Goal: Information Seeking & Learning: Learn about a topic

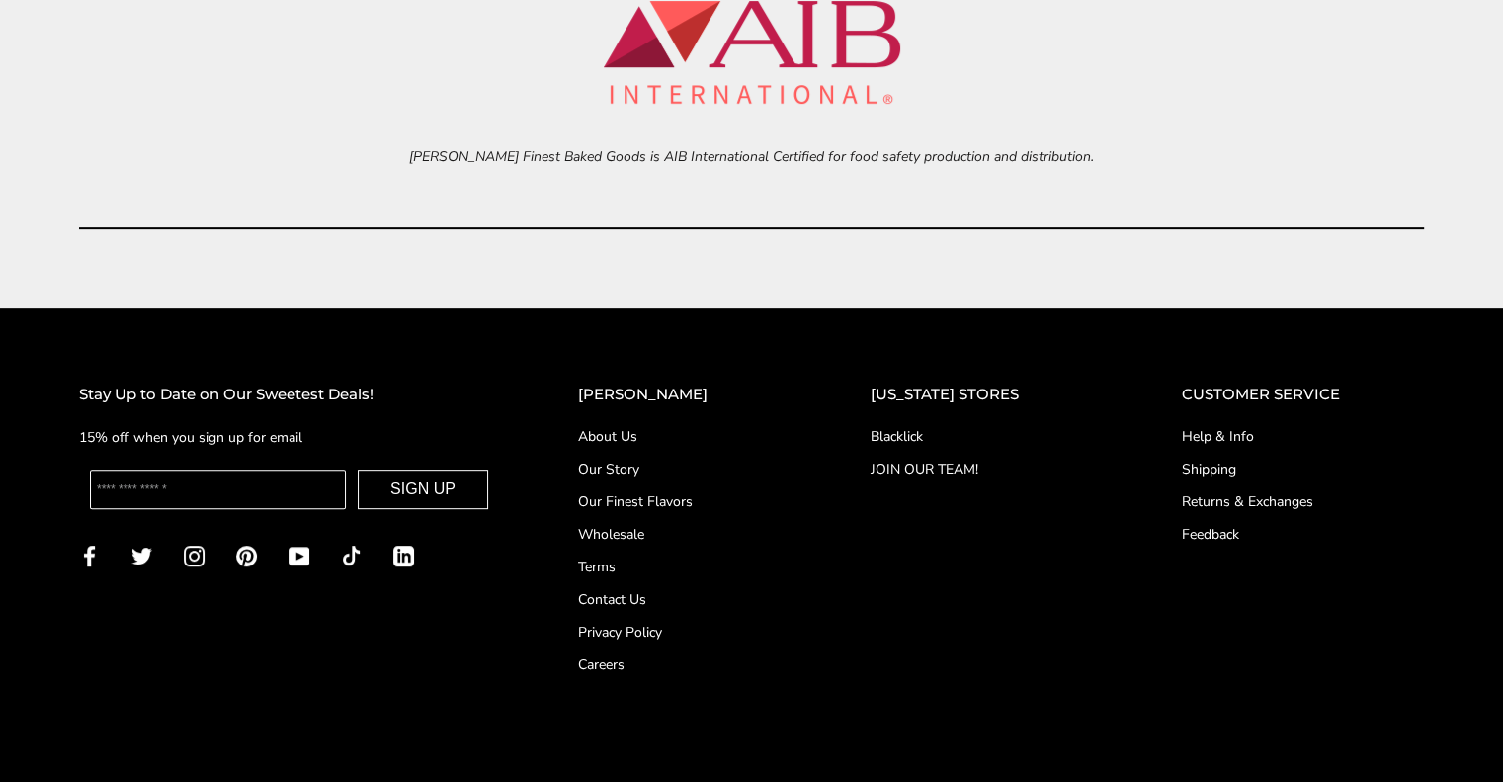
scroll to position [8414, 0]
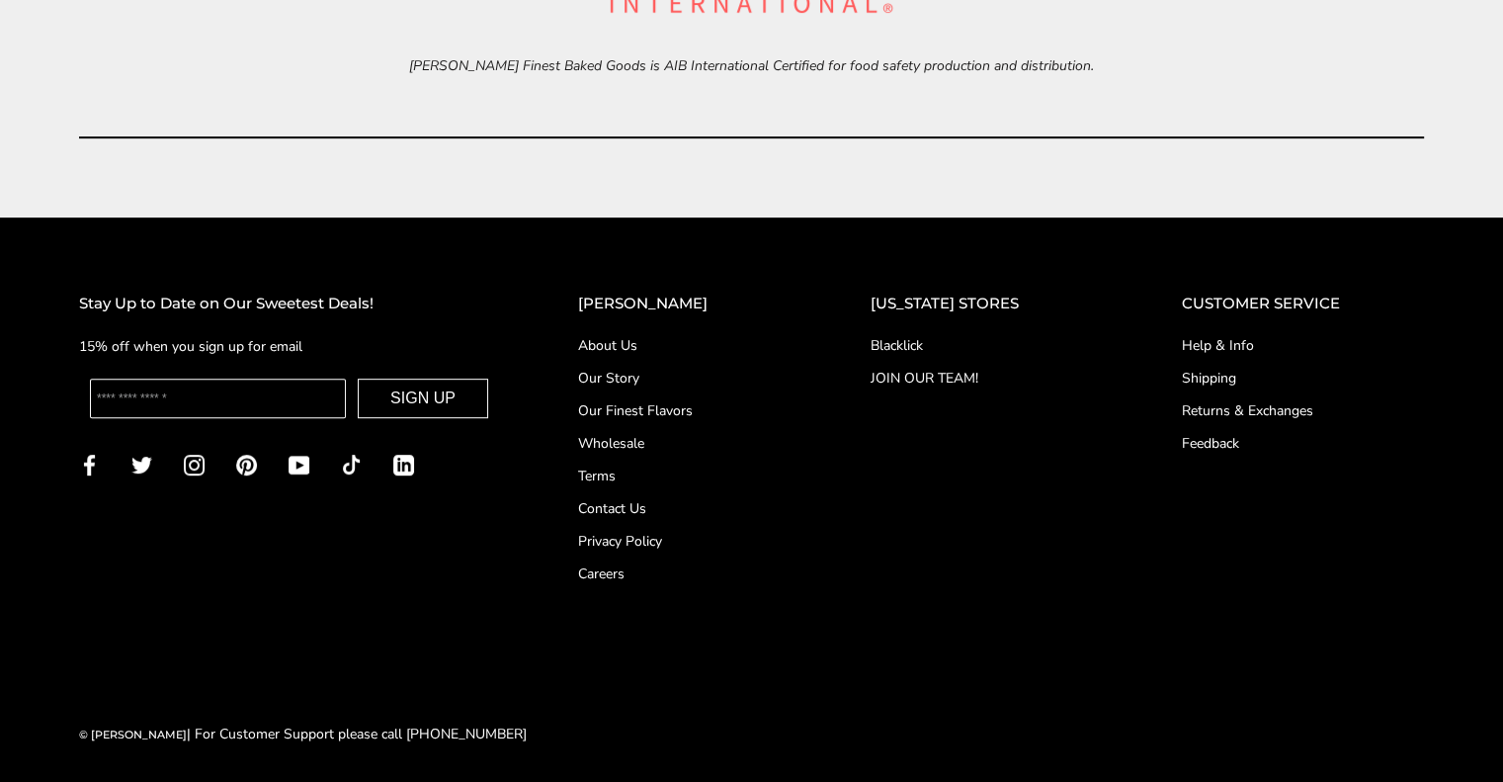
click at [1192, 370] on link "Shipping" at bounding box center [1303, 378] width 242 height 21
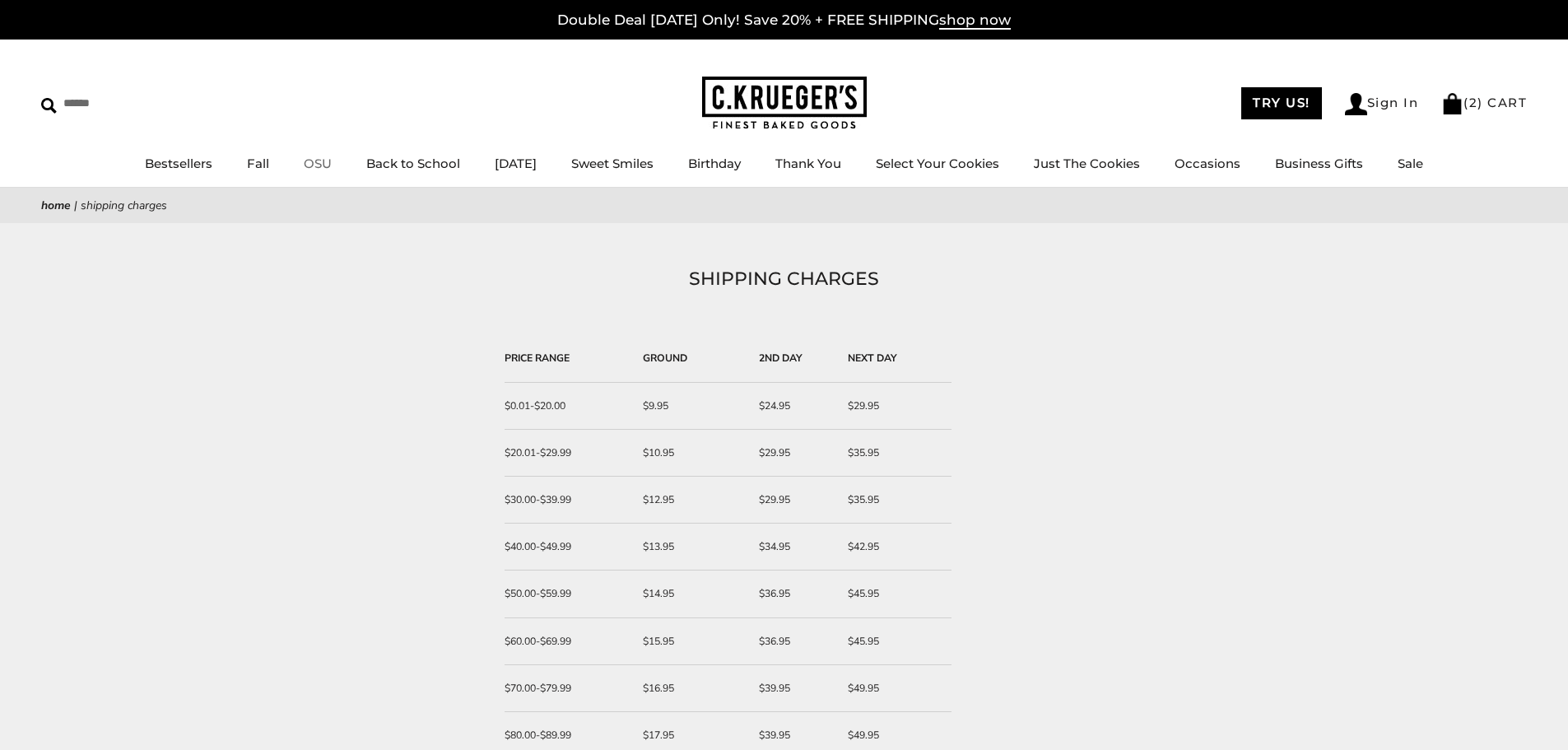
click at [314, 160] on link "OSU" at bounding box center [318, 163] width 28 height 16
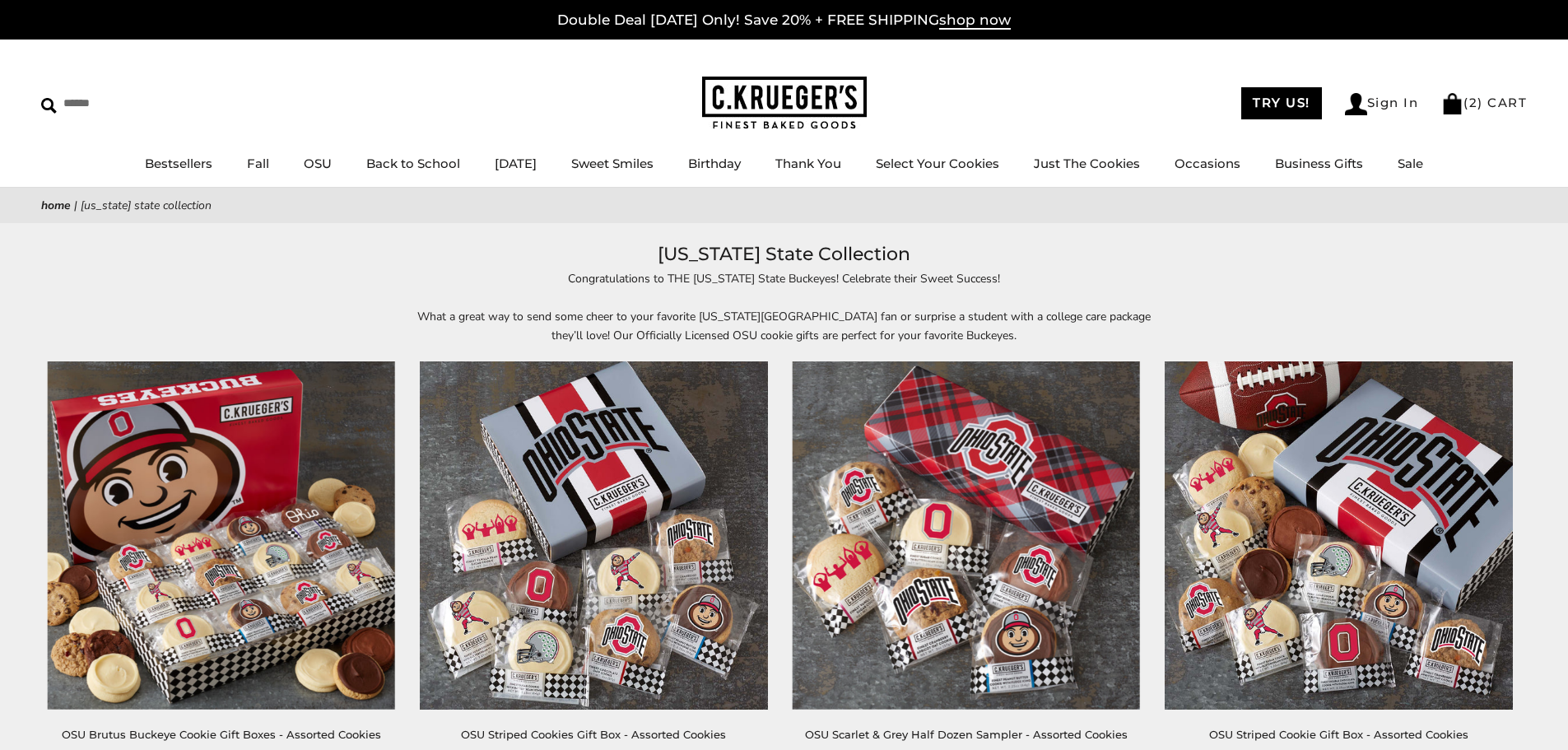
scroll to position [82, 0]
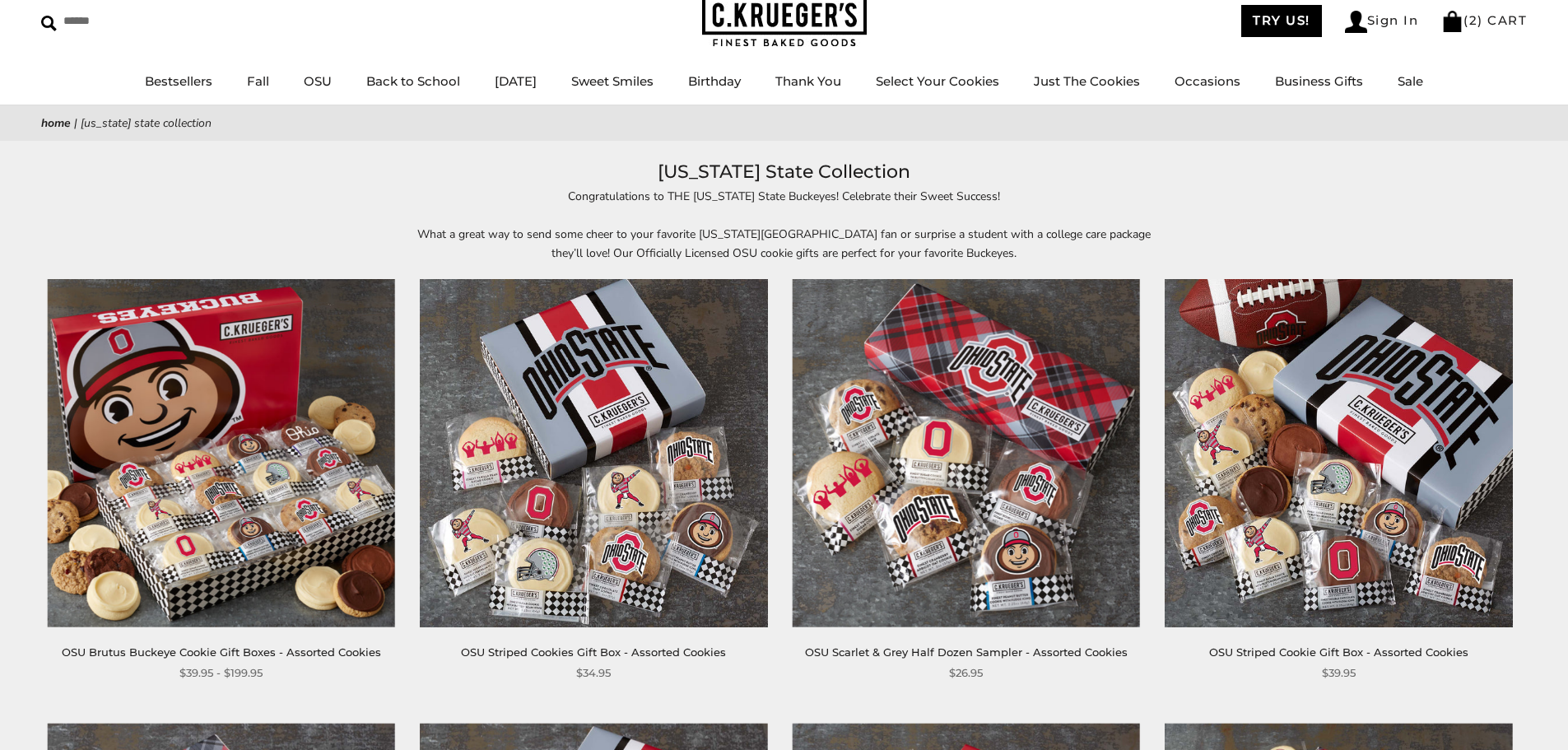
click at [247, 548] on img at bounding box center [221, 452] width 347 height 348
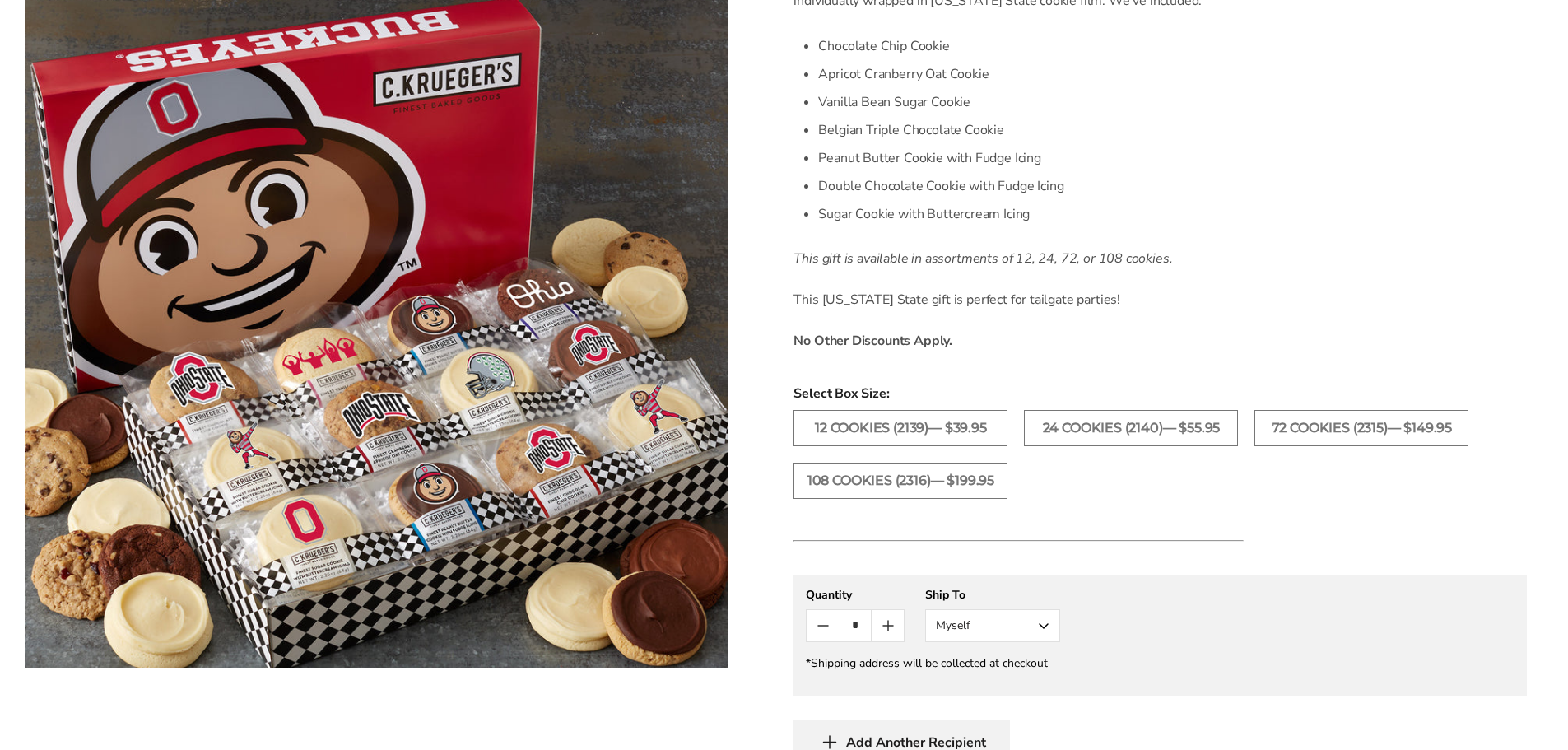
scroll to position [329, 0]
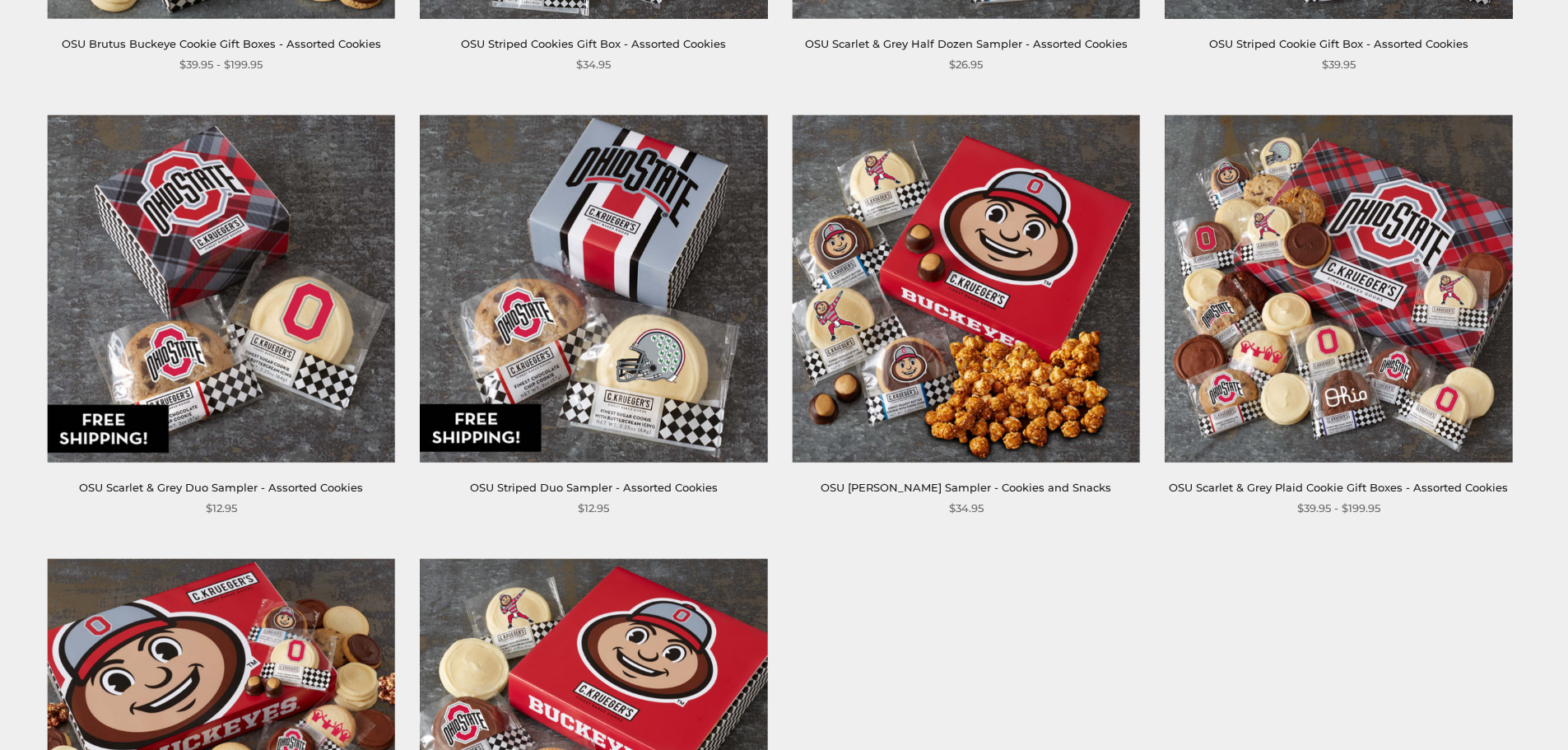
scroll to position [1235, 0]
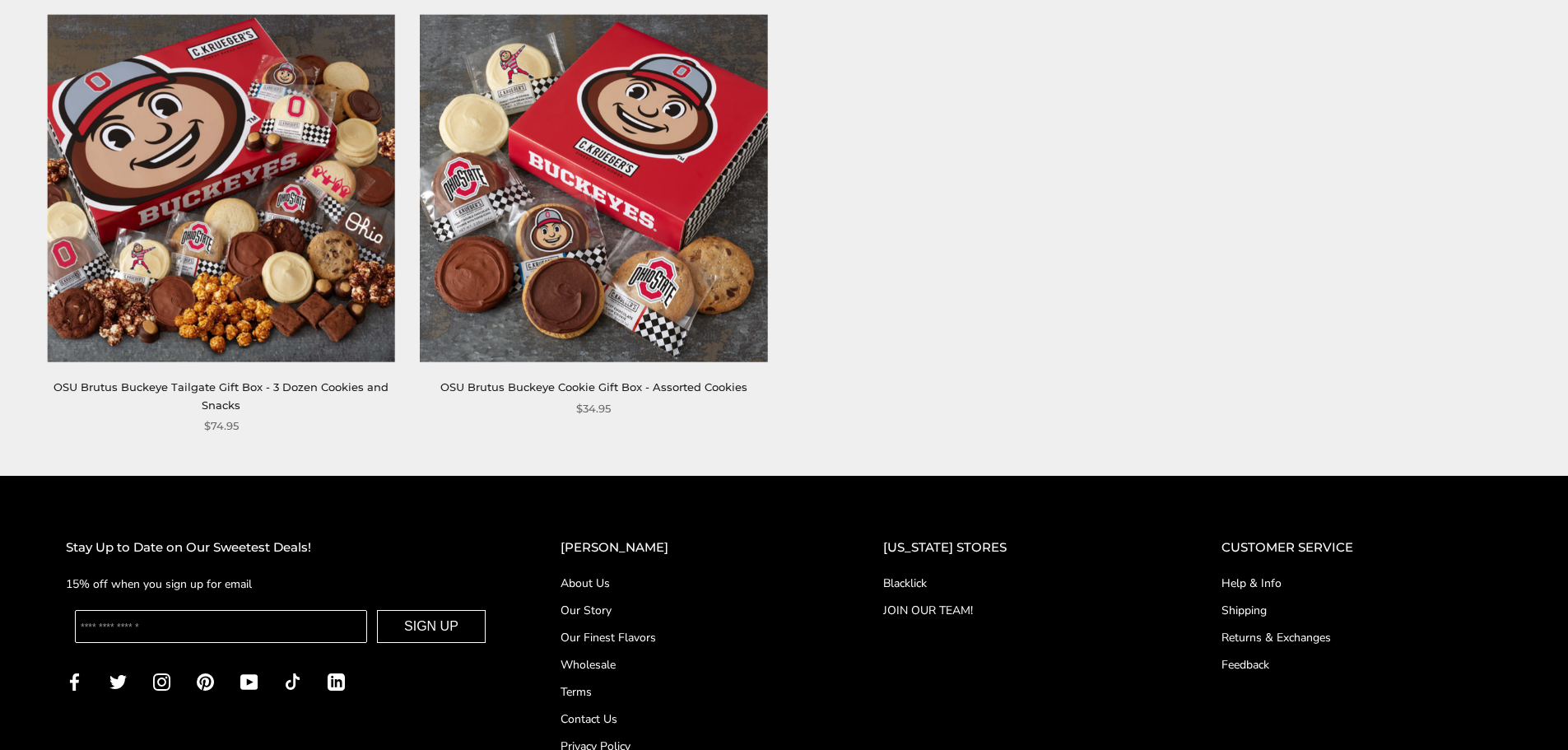
click at [733, 311] on img at bounding box center [593, 188] width 347 height 348
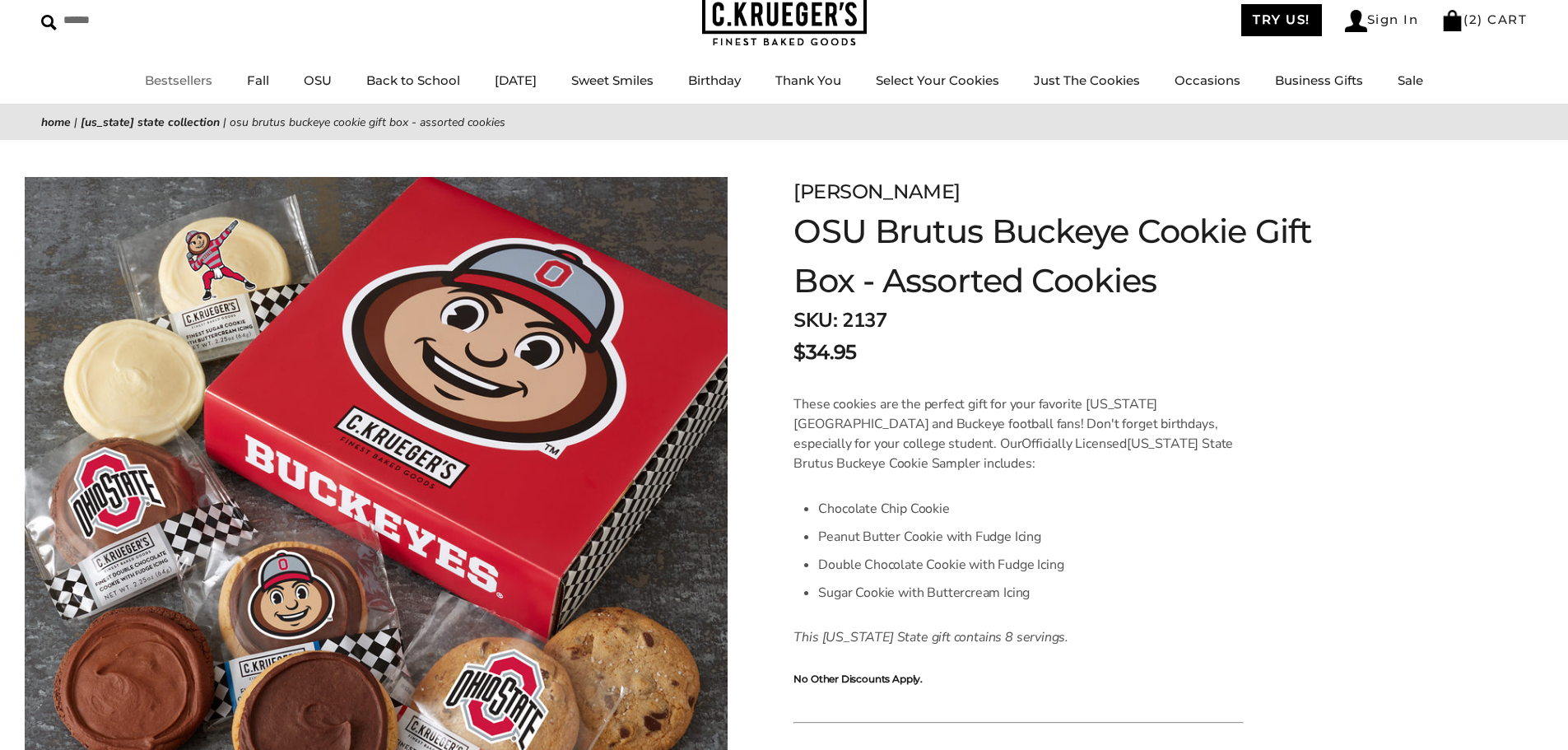
scroll to position [82, 0]
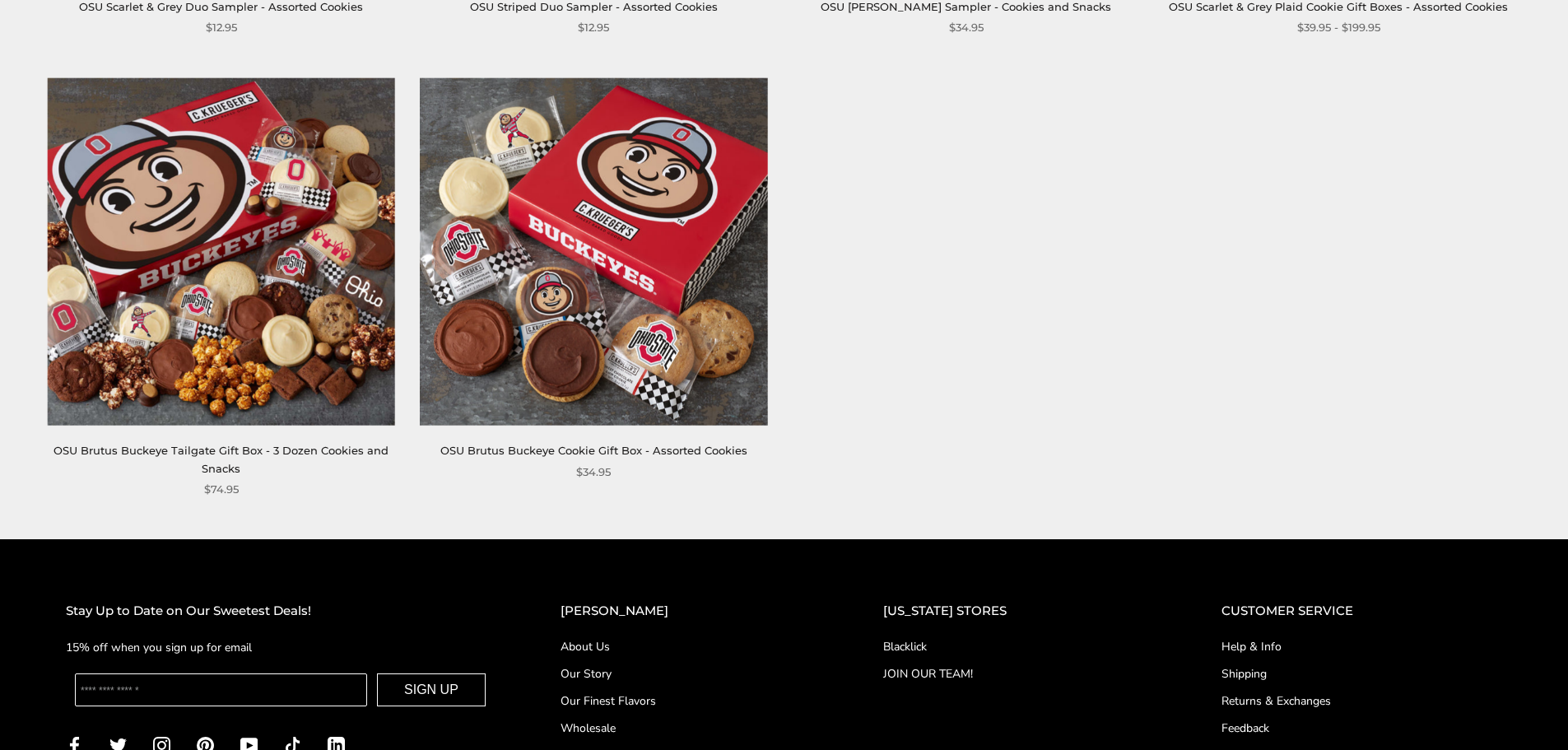
scroll to position [1070, 0]
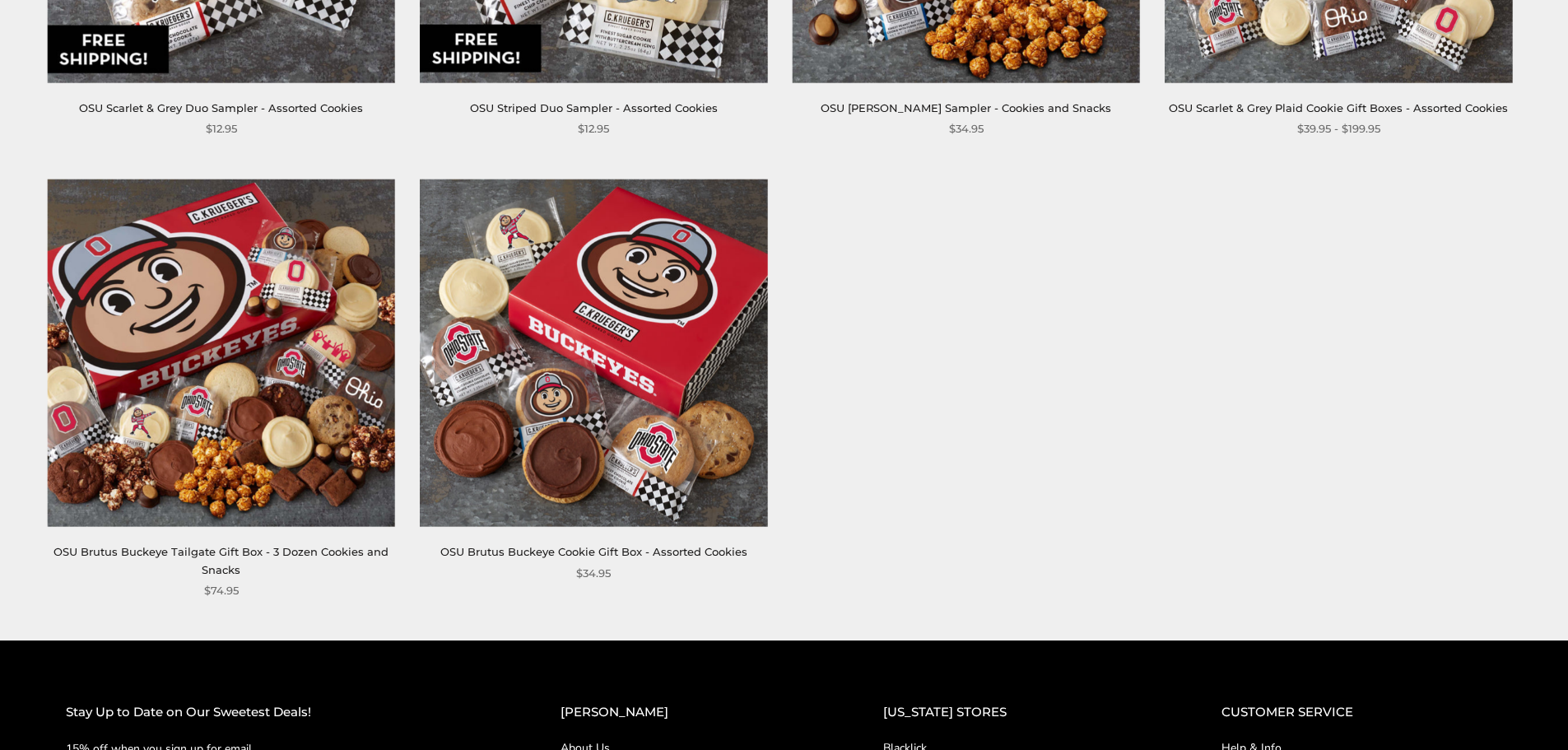
click at [296, 472] on img at bounding box center [221, 352] width 347 height 348
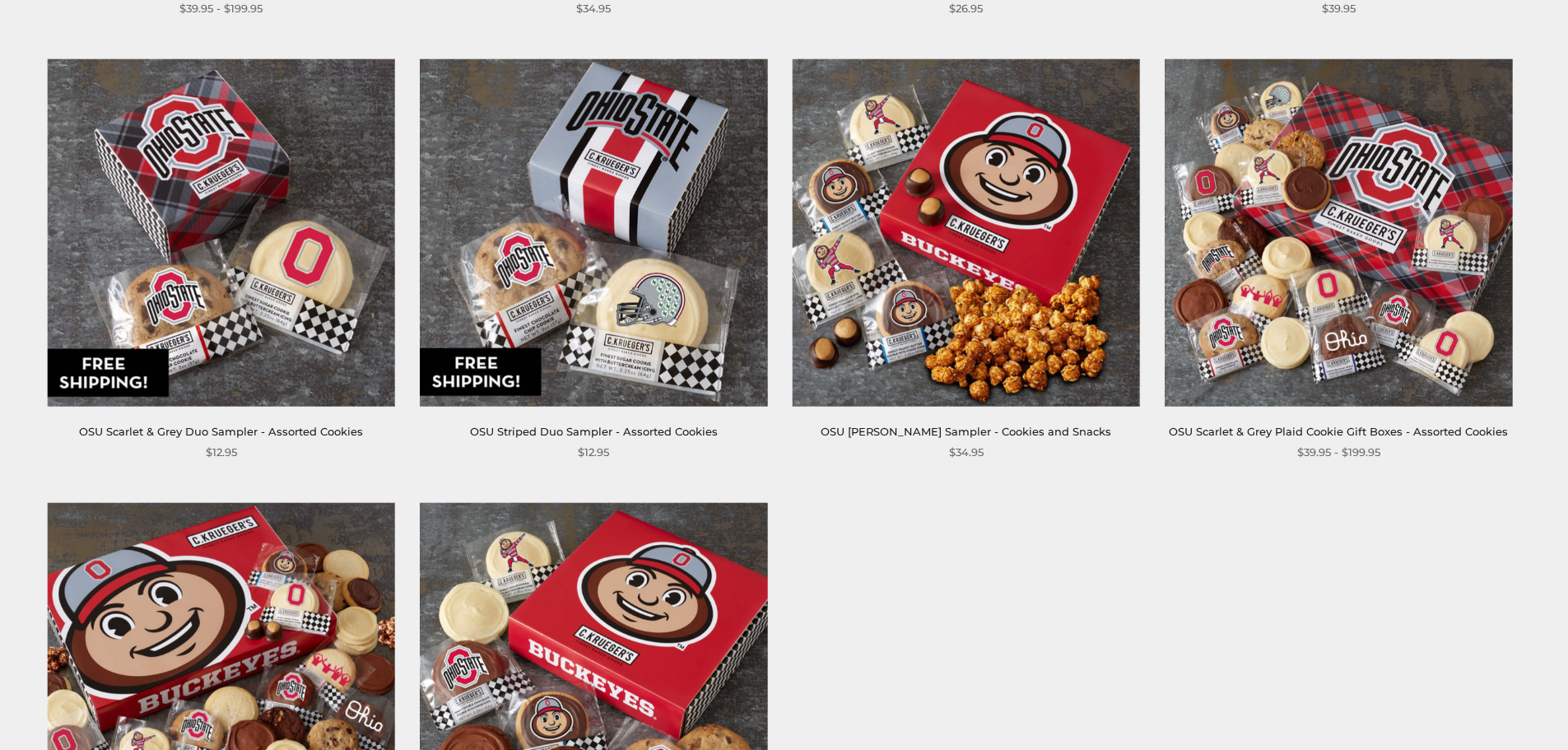
scroll to position [741, 0]
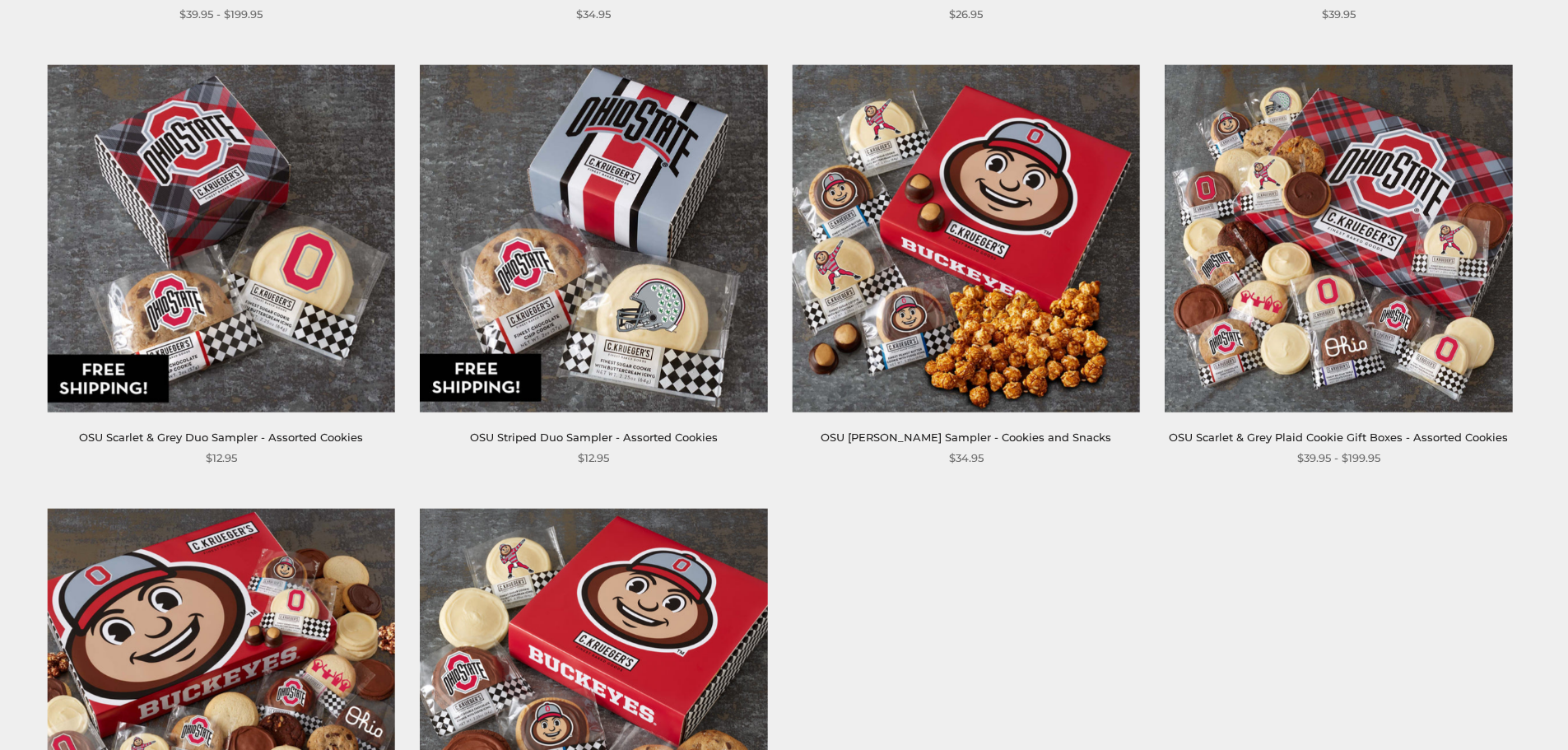
click at [1345, 358] on img at bounding box center [1338, 238] width 347 height 348
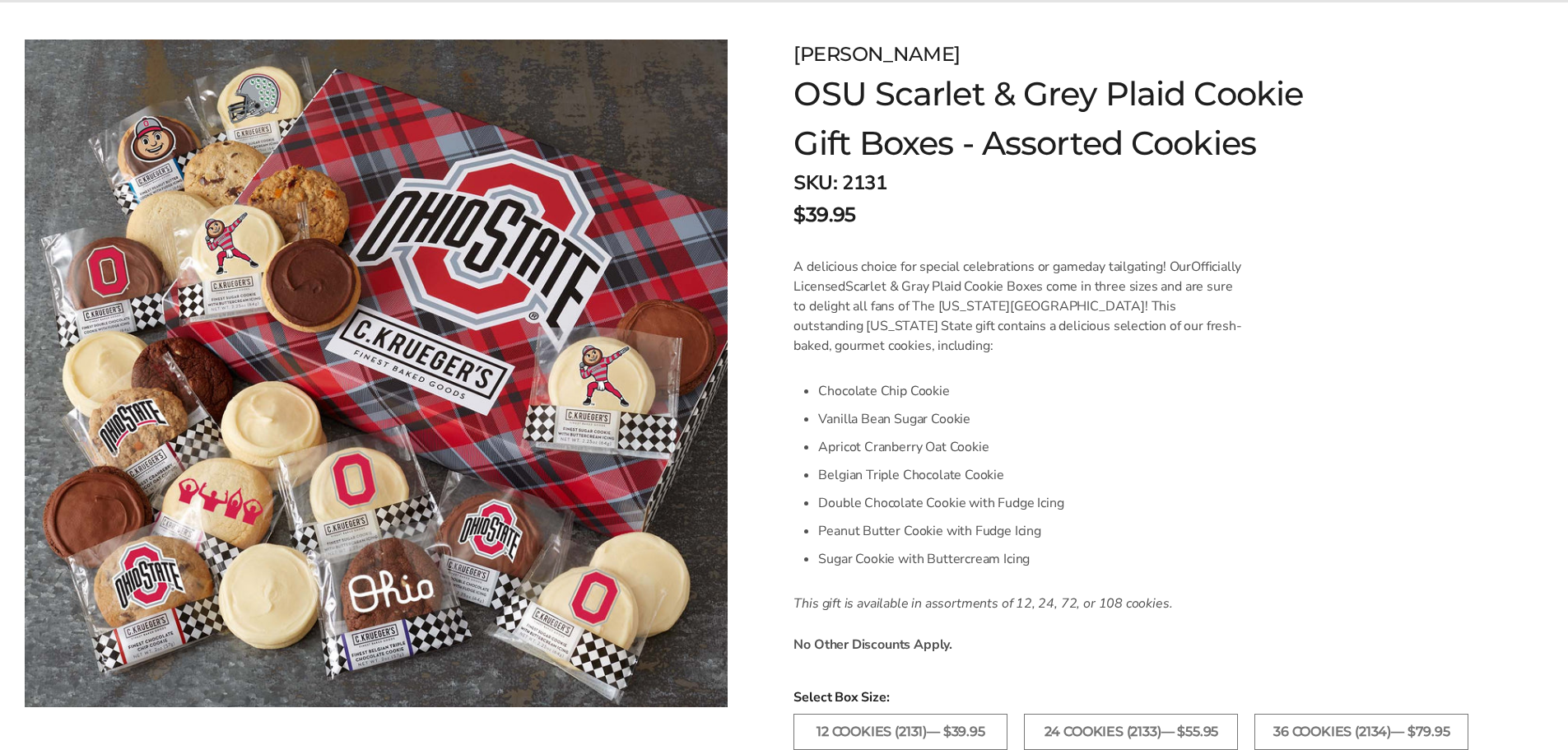
scroll to position [329, 0]
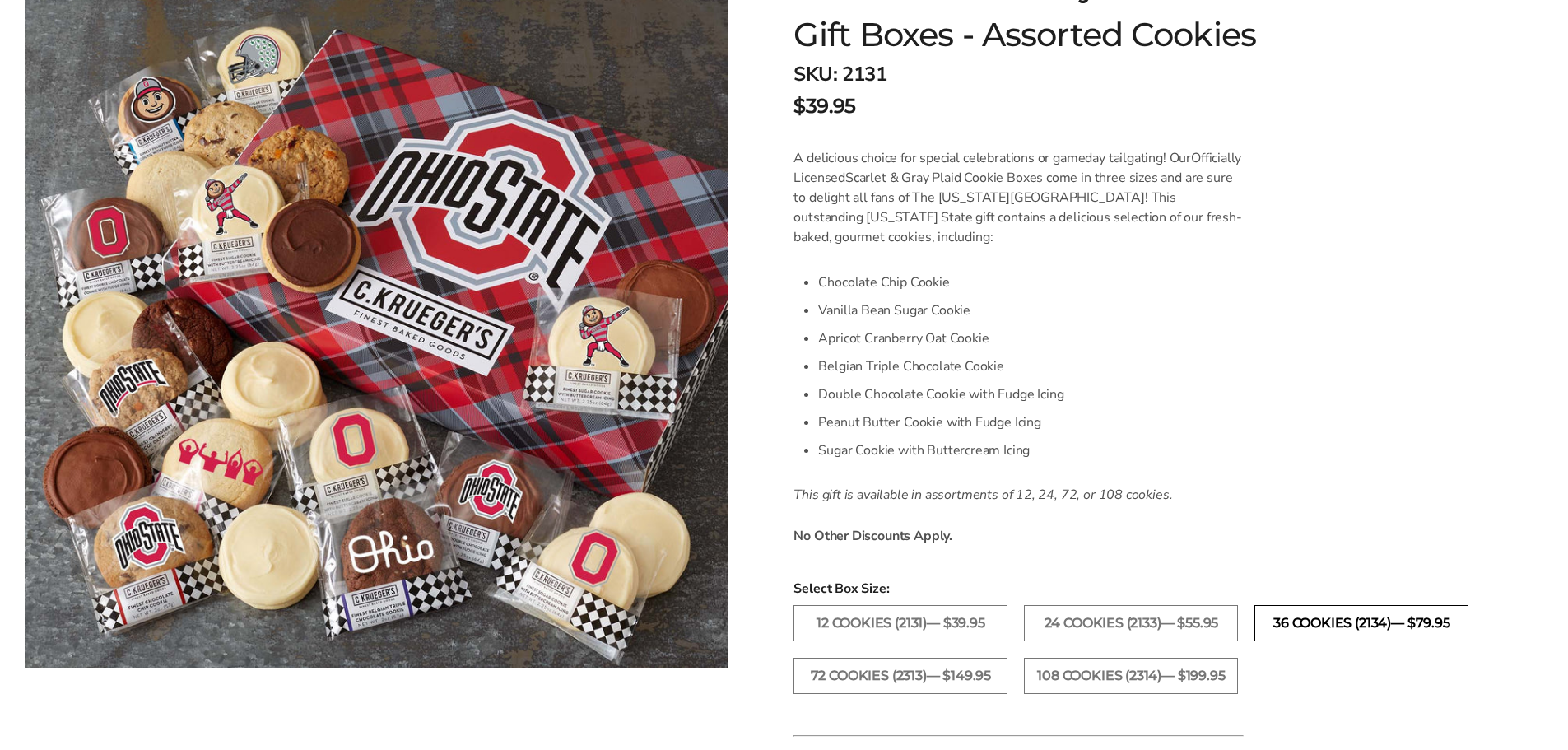
click at [1309, 625] on label "36 Cookies (2134)— $79.95" at bounding box center [1361, 622] width 214 height 36
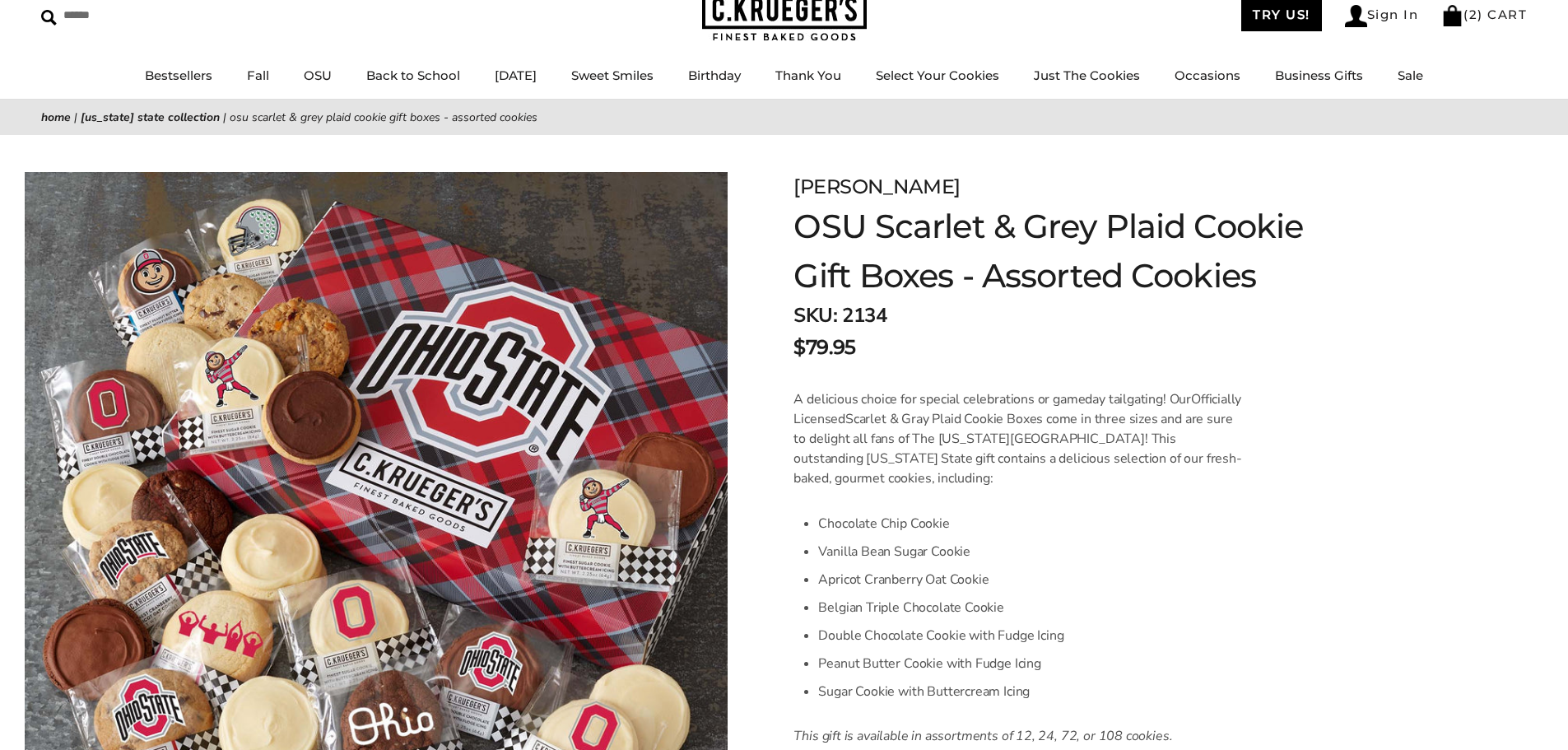
scroll to position [82, 0]
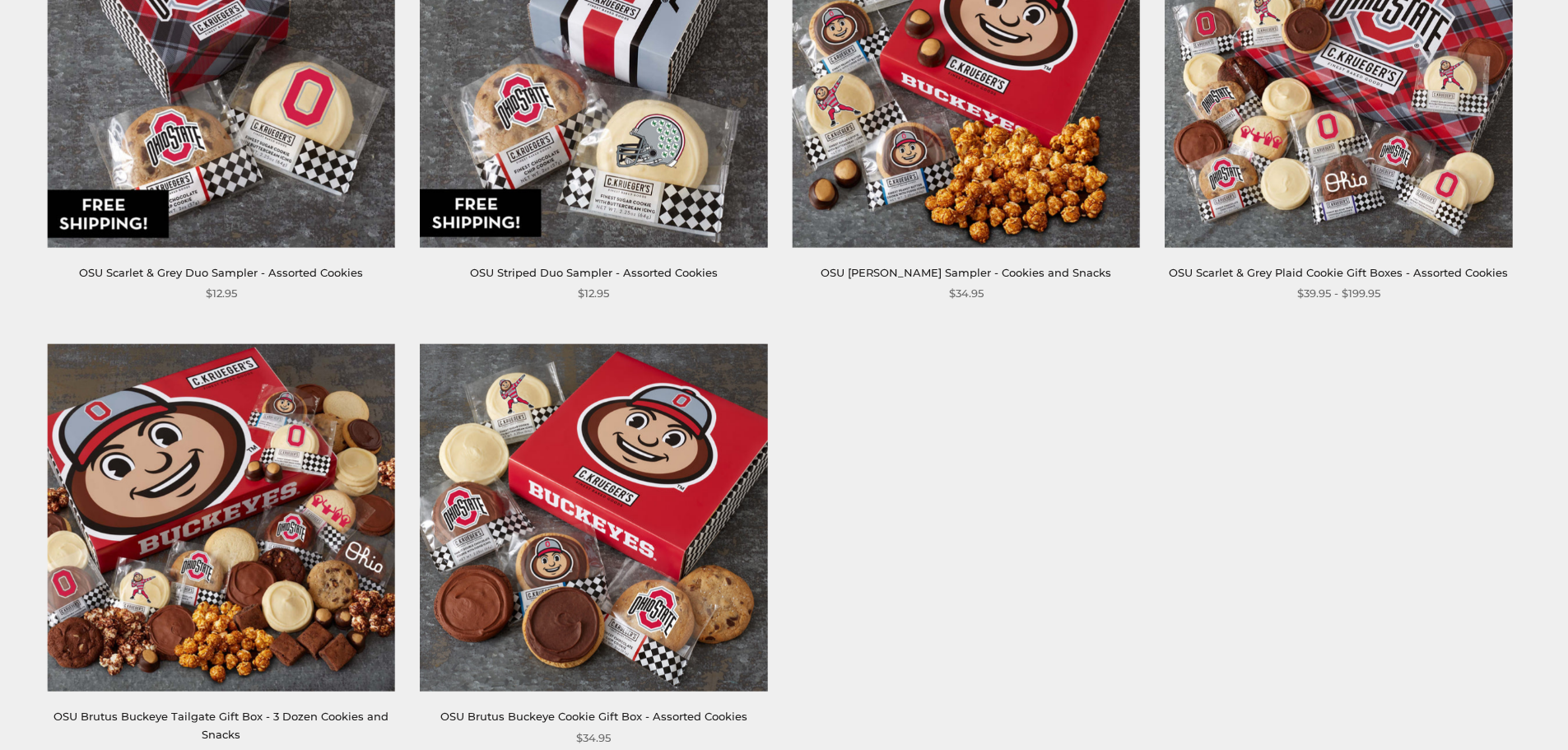
scroll to position [988, 0]
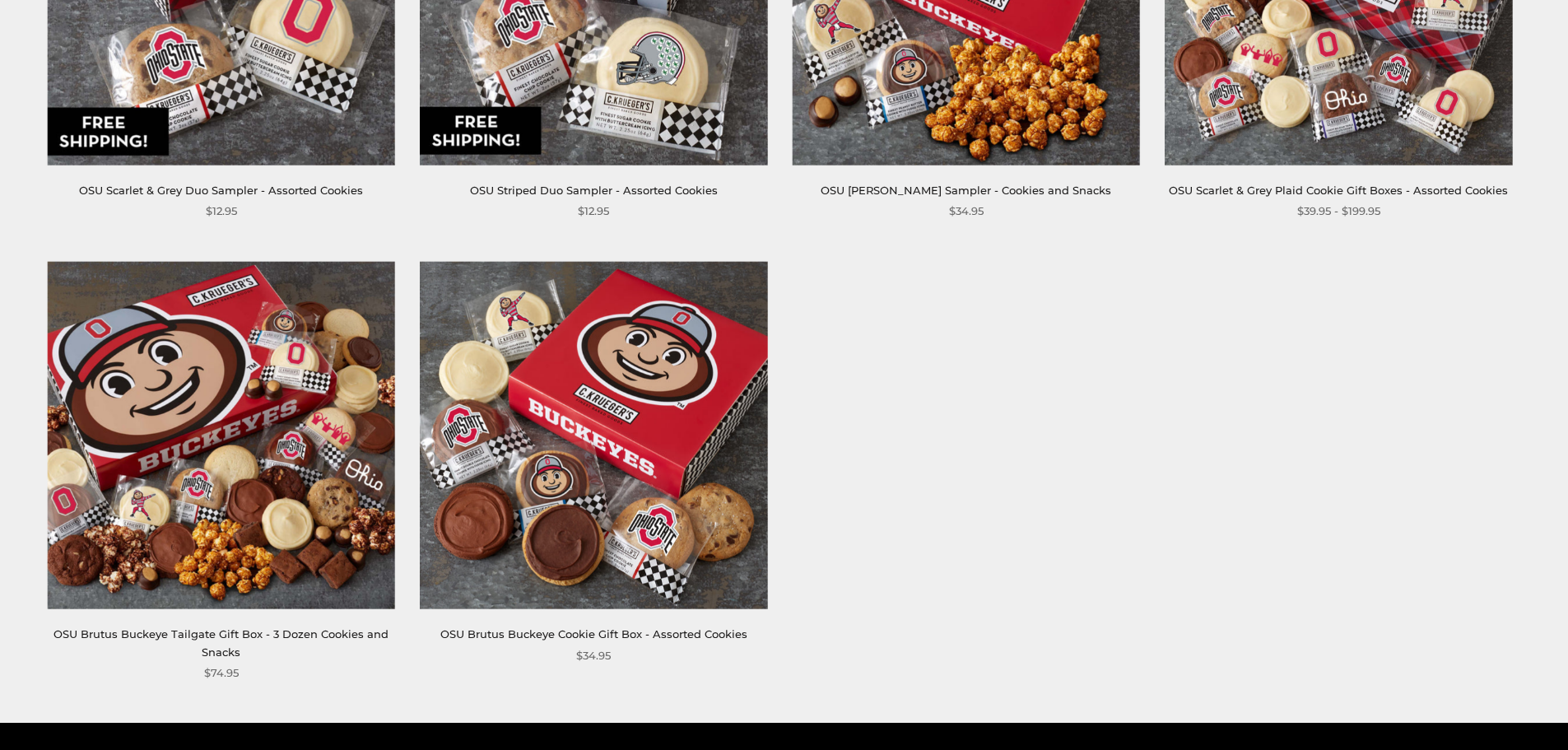
click at [232, 528] on img at bounding box center [221, 435] width 347 height 348
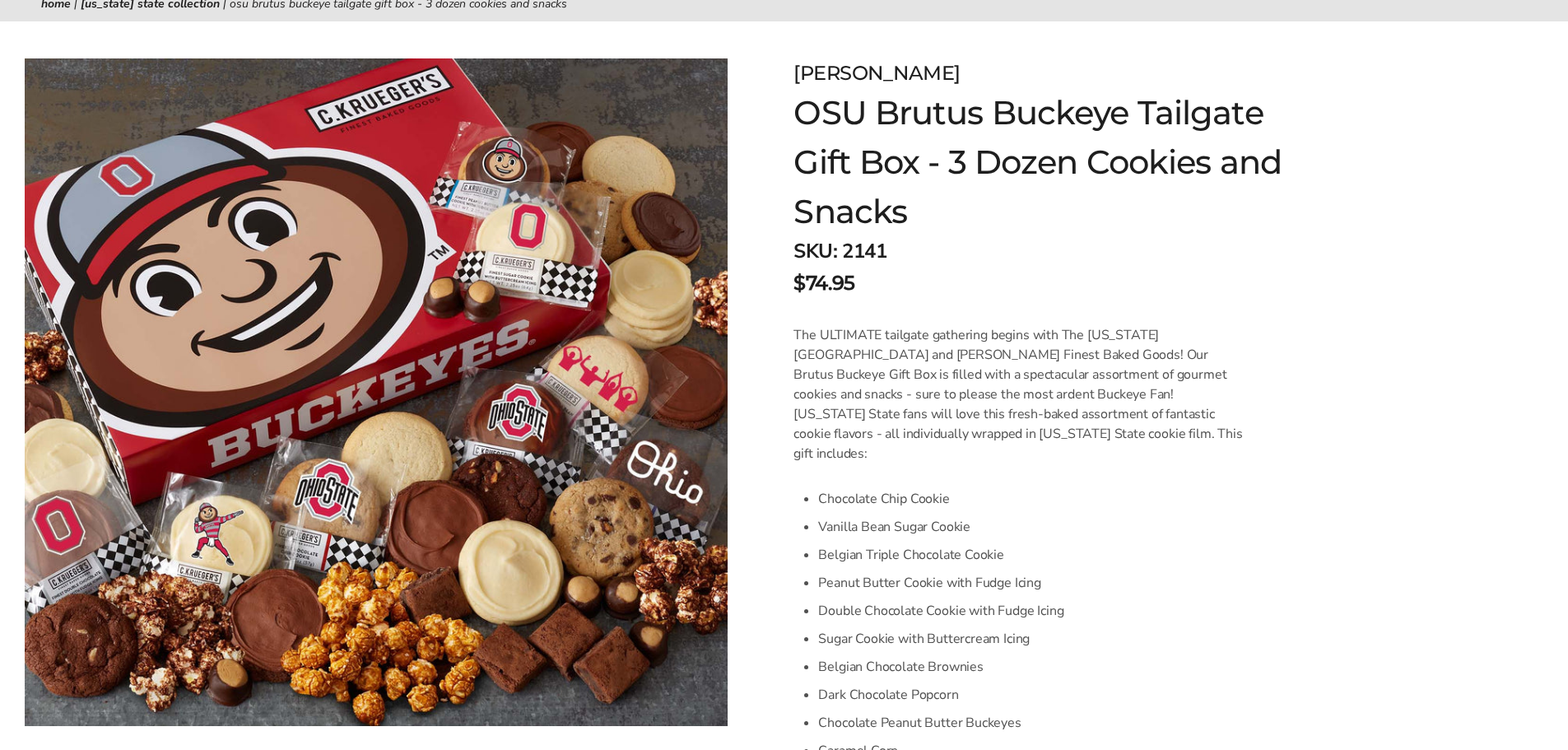
scroll to position [165, 0]
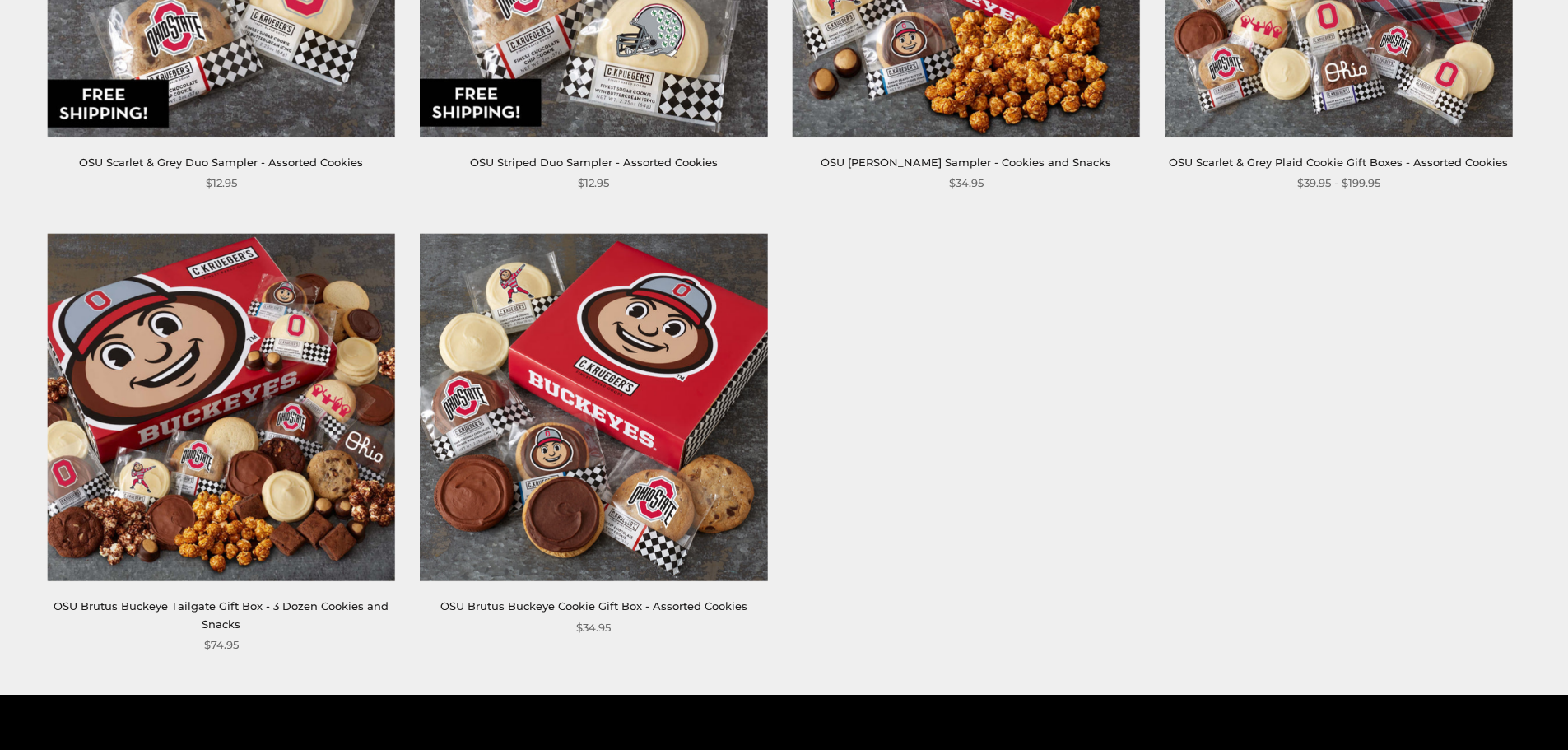
scroll to position [1070, 0]
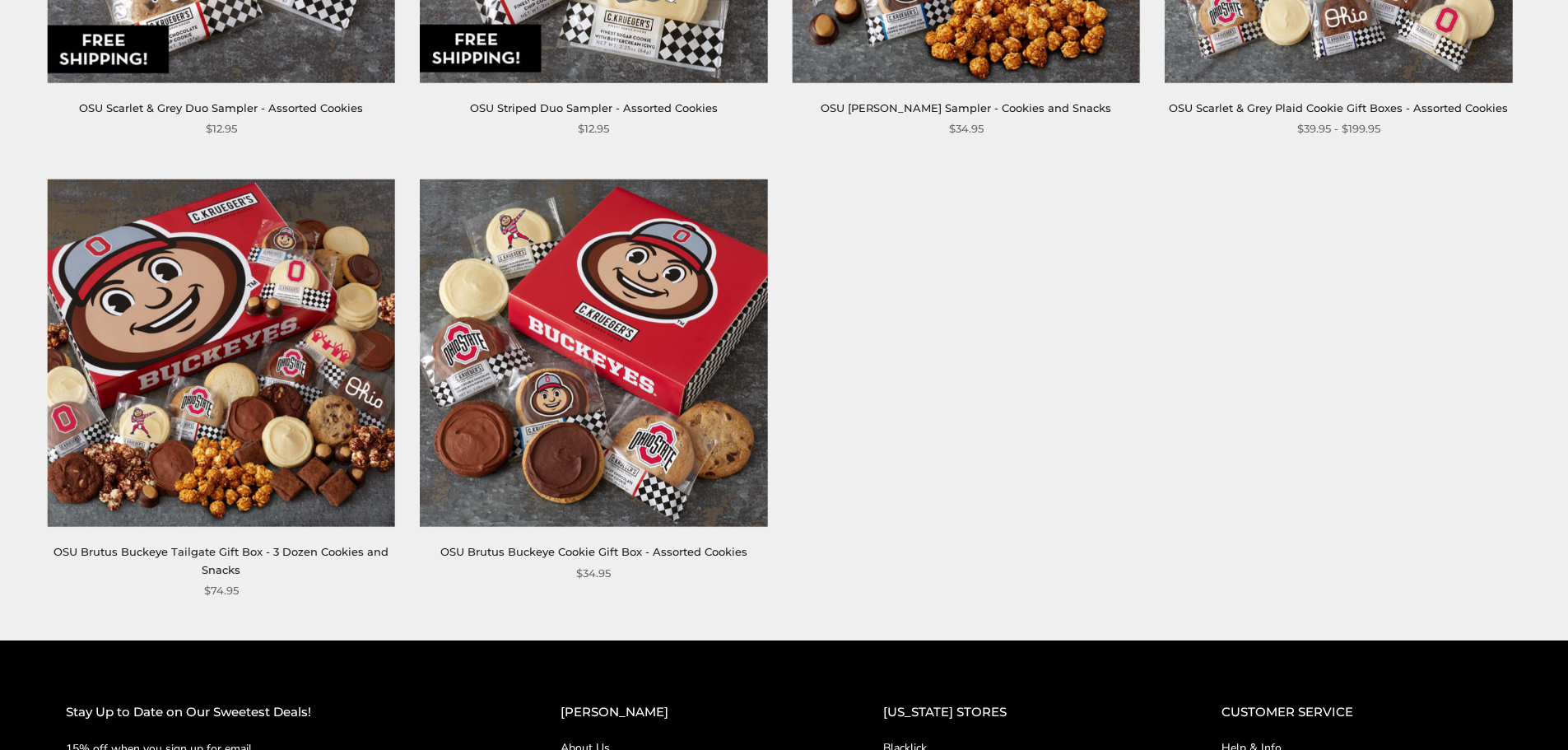
click at [296, 468] on img at bounding box center [221, 352] width 347 height 348
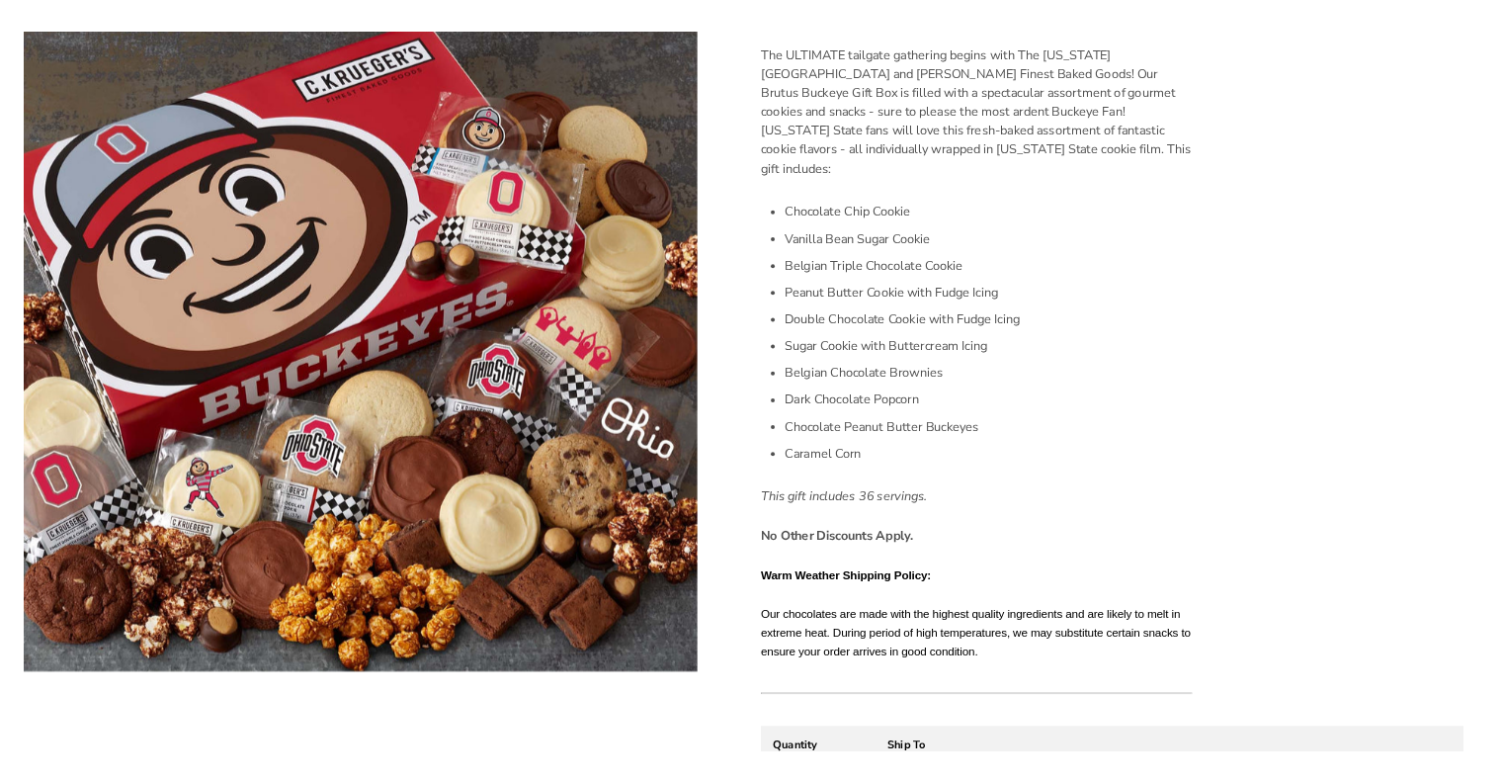
scroll to position [889, 0]
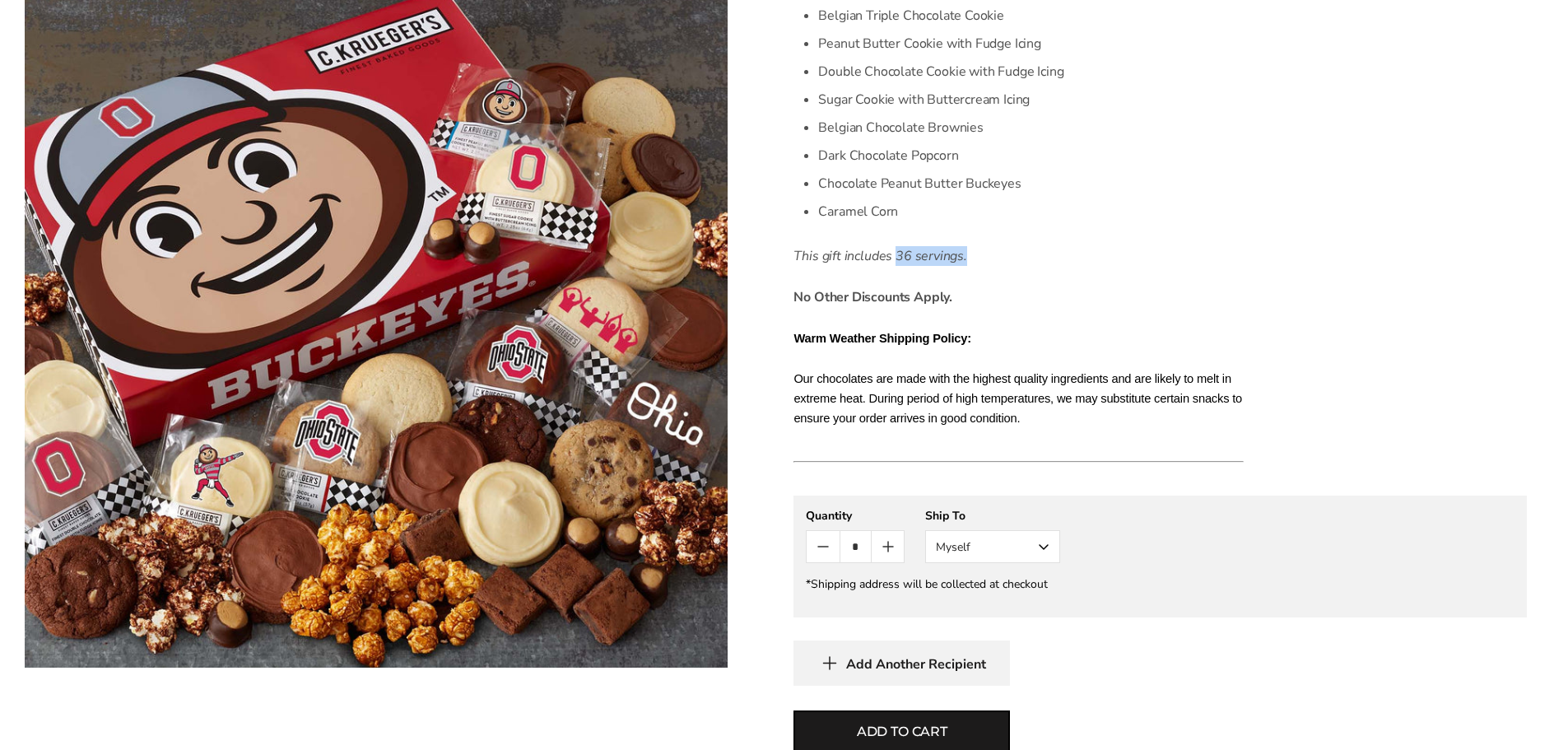
drag, startPoint x: 895, startPoint y: 238, endPoint x: 973, endPoint y: 244, distance: 78.2
click at [973, 246] on p "This gift includes 36 servings." at bounding box center [1018, 256] width 450 height 20
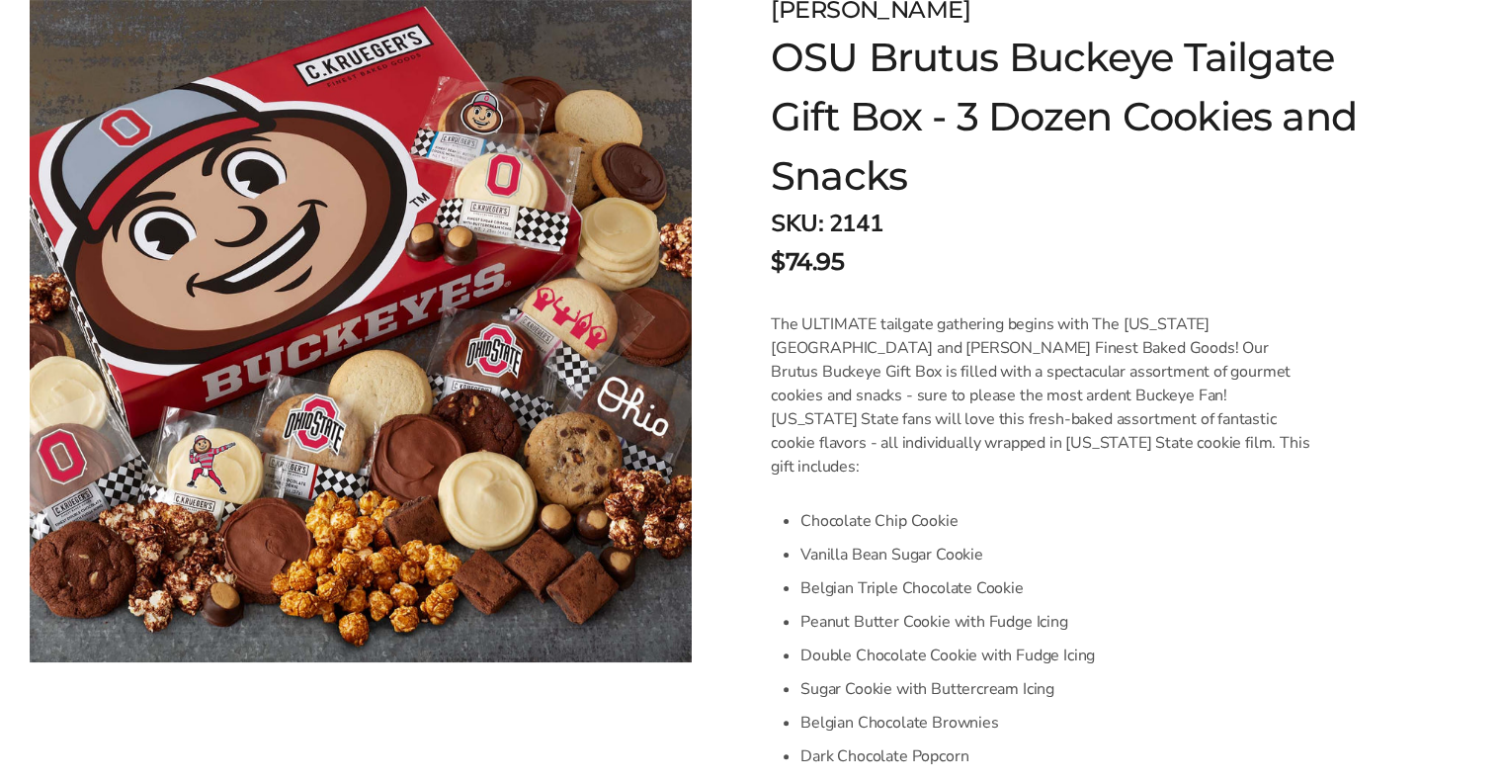
scroll to position [0, 0]
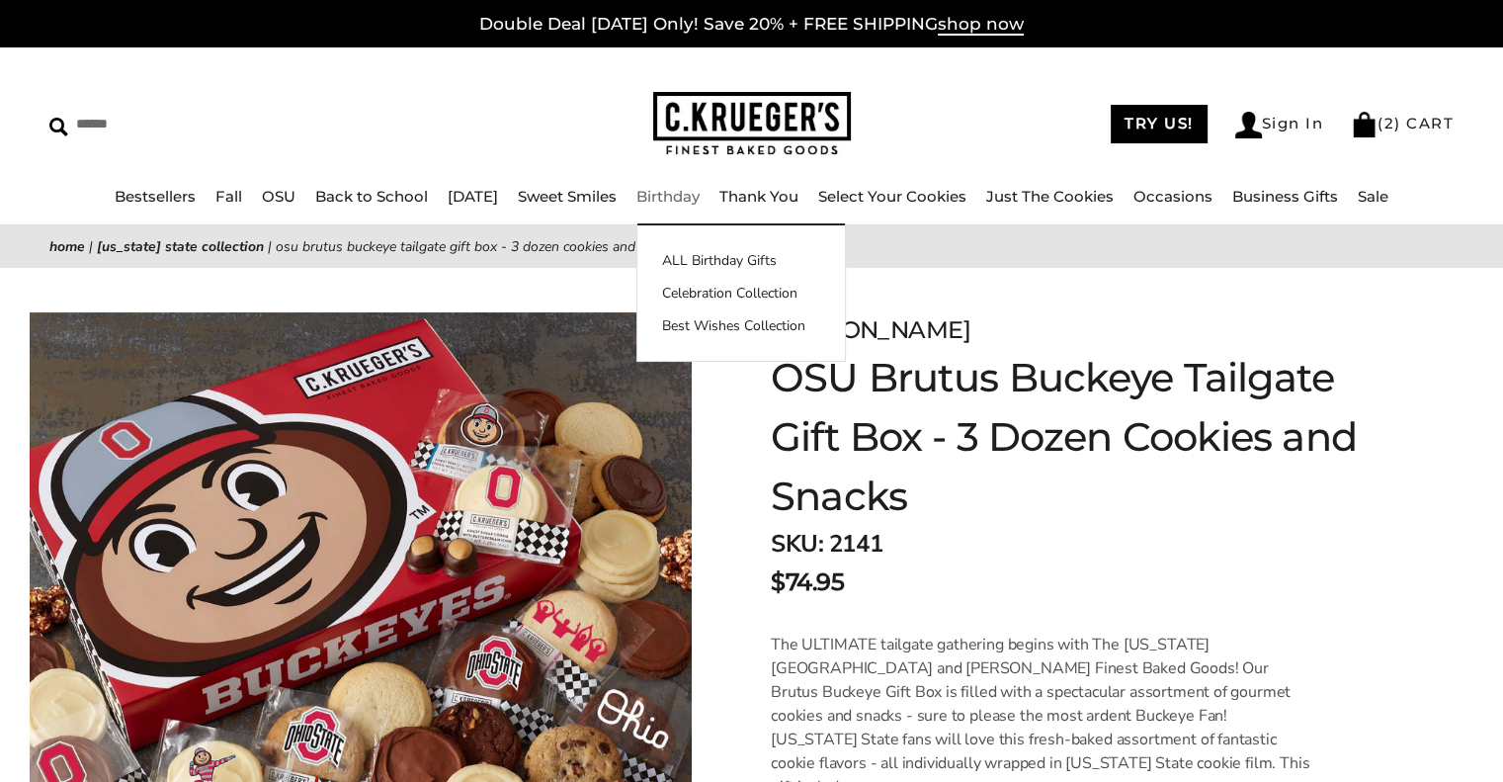
click at [756, 124] on img at bounding box center [752, 124] width 198 height 64
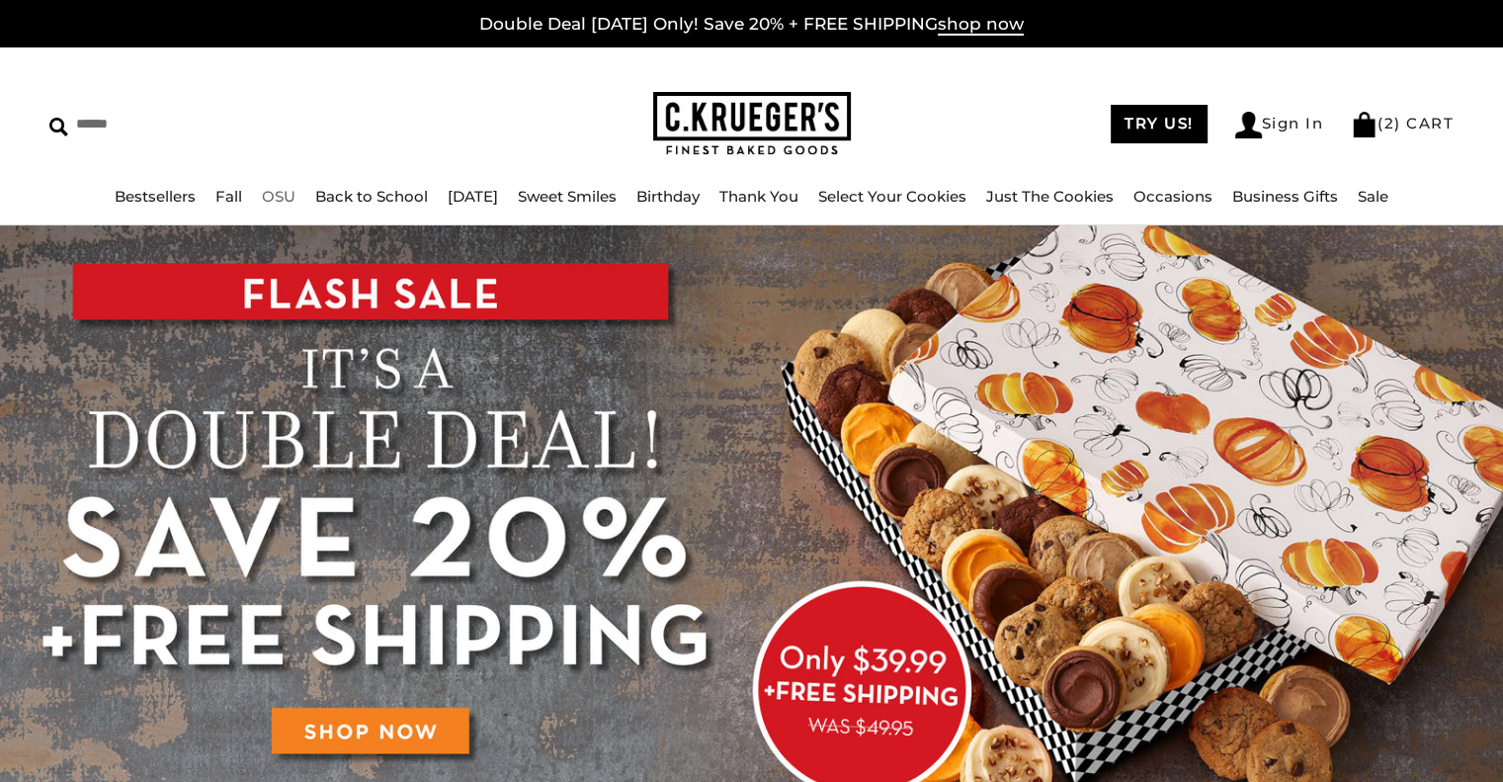
click at [284, 194] on ul "Bestsellers Fall NEW! Cozy Autumn Fall Celebration Watercolor Pumpkin Fall Plai…" at bounding box center [751, 206] width 1503 height 44
click at [277, 201] on link "OSU" at bounding box center [279, 196] width 34 height 19
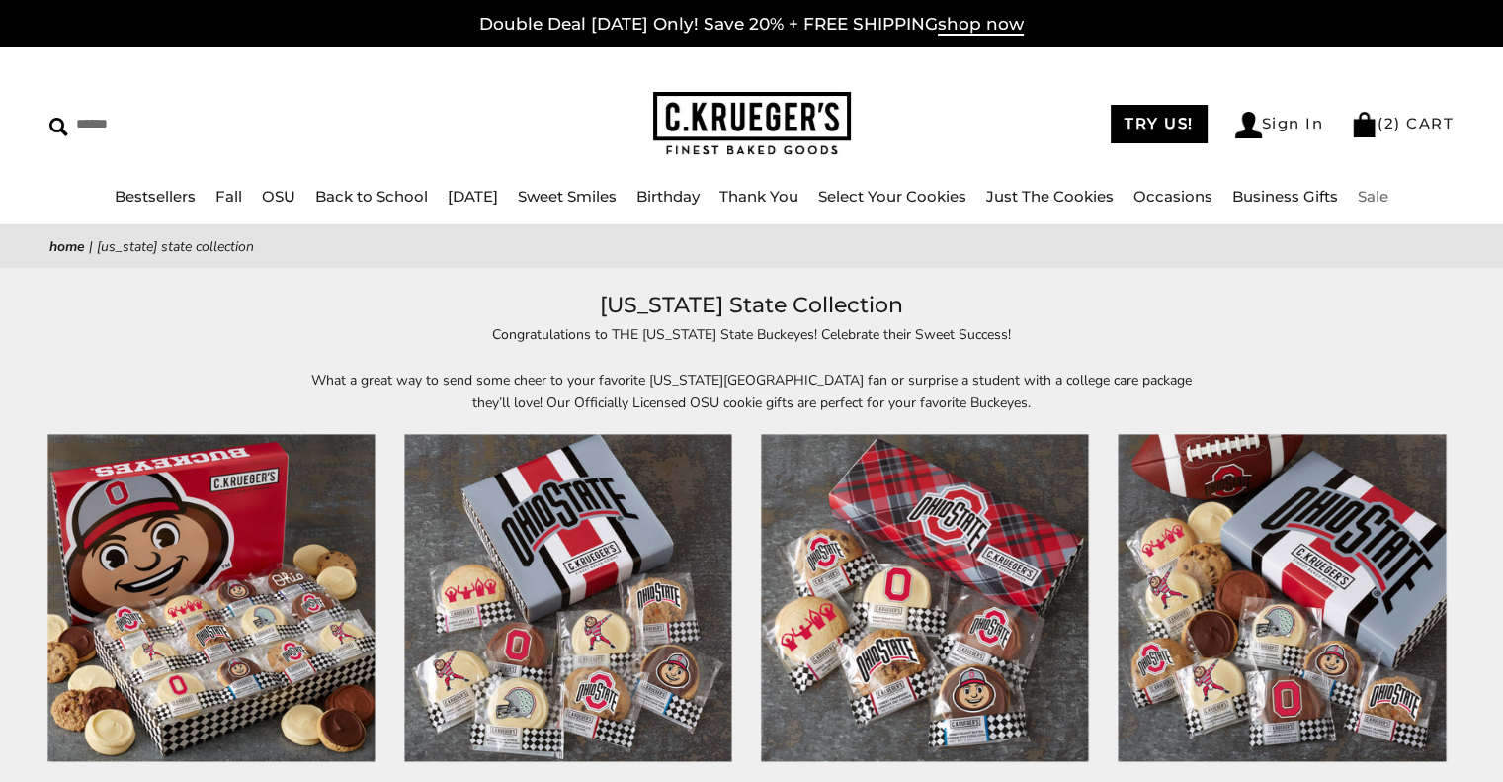
drag, startPoint x: 1389, startPoint y: 210, endPoint x: 1384, endPoint y: 202, distance: 10.2
click at [1389, 210] on ul "Bestsellers Fall NEW! Cozy Autumn Fall Celebration Watercolor Pumpkin Fall Plai…" at bounding box center [751, 206] width 1503 height 44
click at [1377, 192] on link "Sale" at bounding box center [1373, 196] width 31 height 19
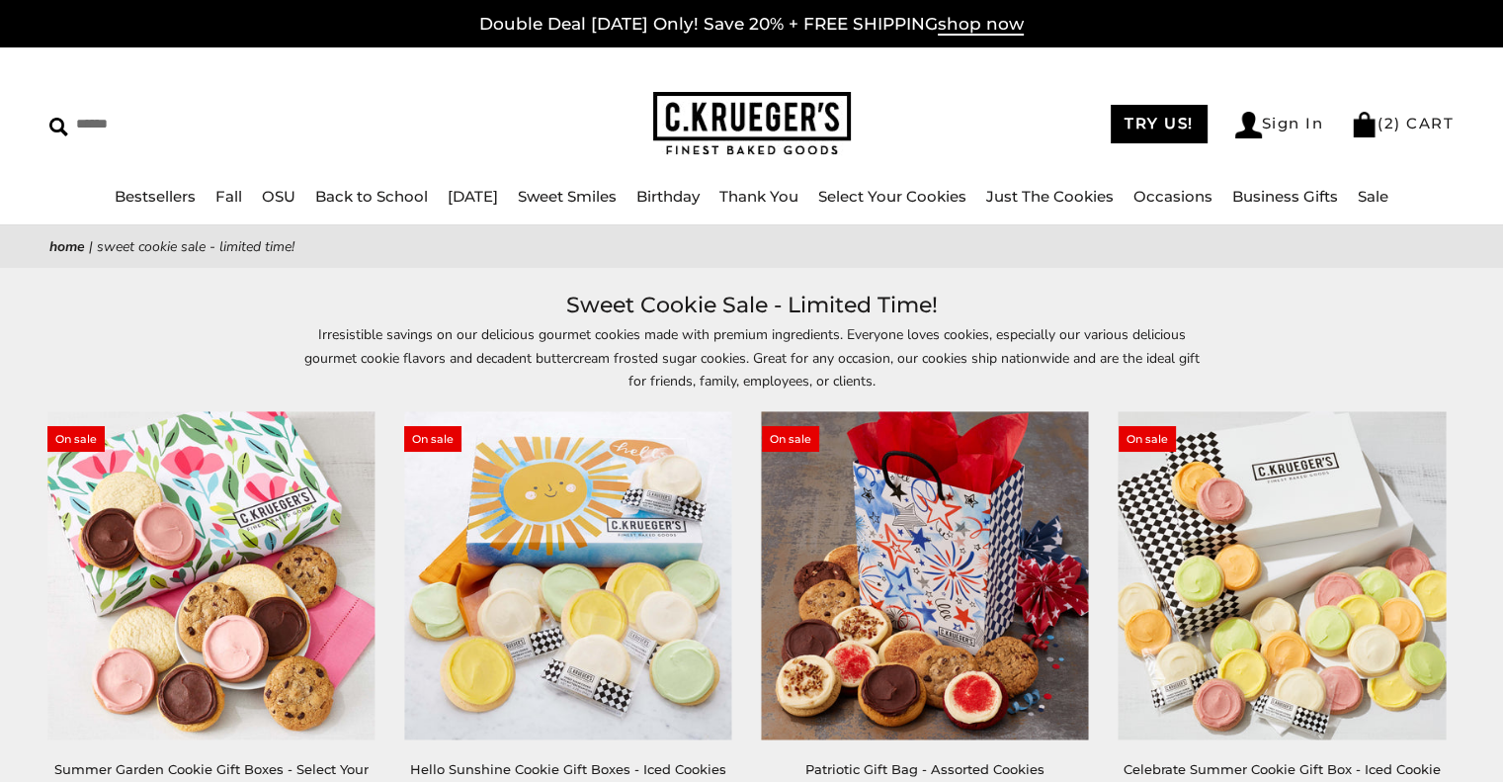
click at [711, 125] on img at bounding box center [752, 124] width 198 height 64
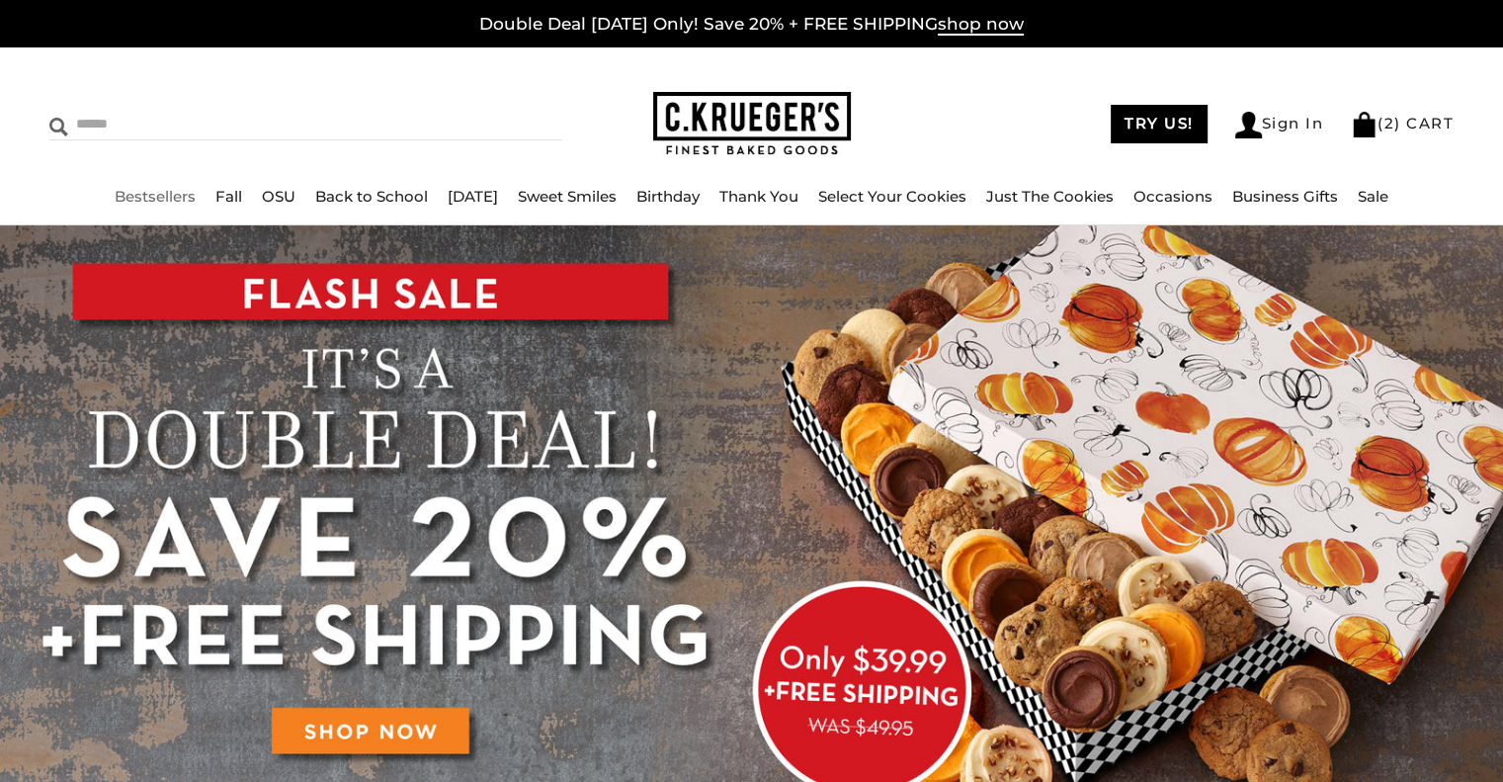
click at [115, 125] on input "Search" at bounding box center [215, 124] width 333 height 31
type input "*****"
click at [509, 109] on input "******" at bounding box center [535, 122] width 53 height 27
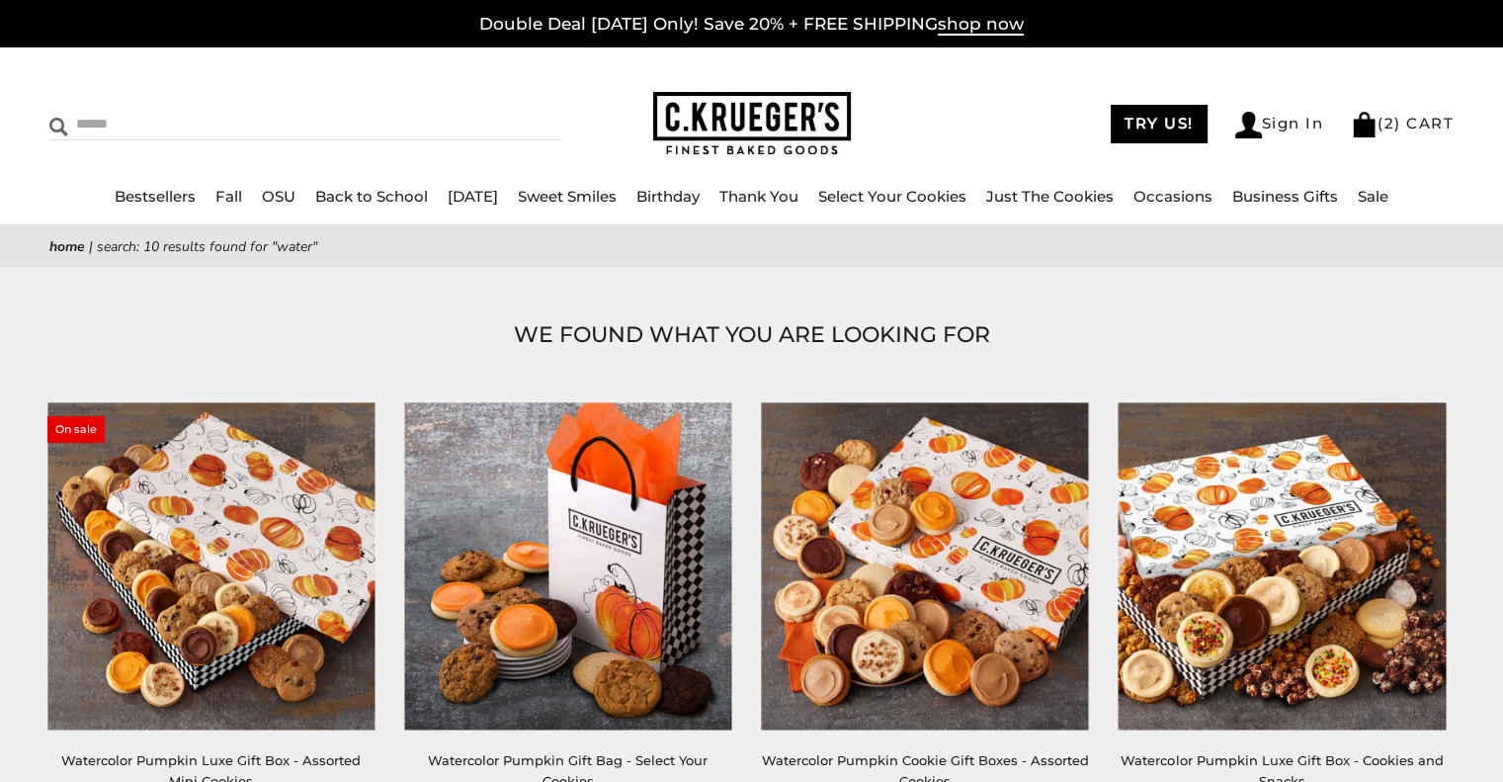
click at [120, 118] on input "Search" at bounding box center [215, 124] width 333 height 31
type input "****"
click at [509, 109] on input "******" at bounding box center [535, 122] width 53 height 27
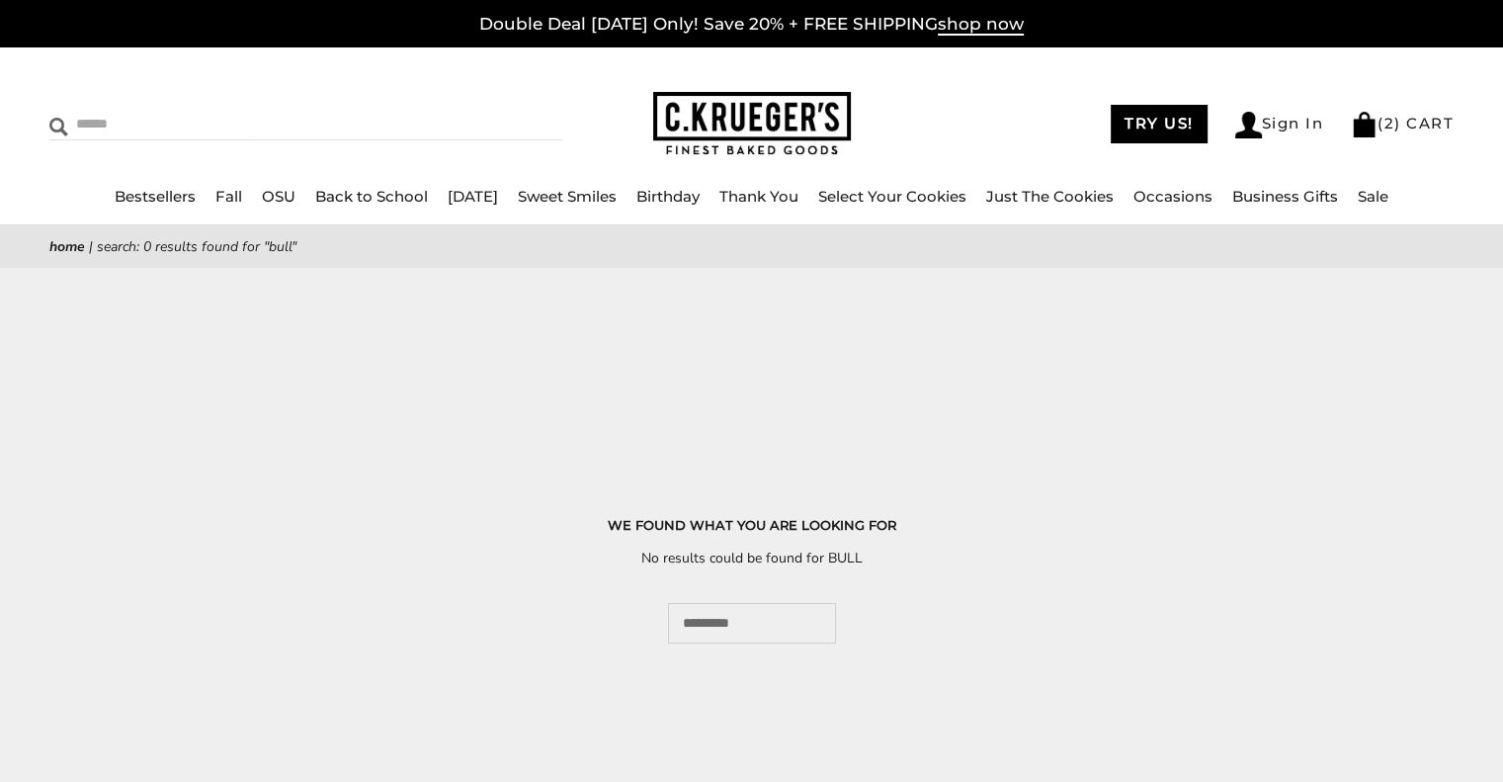
click at [145, 118] on input "Search" at bounding box center [215, 124] width 333 height 31
click at [1192, 365] on main "Home | Search: 0 results found for "BULL" WE FOUND WHAT YOU ARE LOOKING FOR No …" at bounding box center [751, 434] width 1503 height 418
click at [642, 93] on div "****** TRY US! Sign In ( 2 ) CART ( 2 ) CART Bestsellers Fall NEW! Cozy Autumn …" at bounding box center [751, 136] width 1503 height 178
click at [753, 110] on img at bounding box center [752, 124] width 198 height 64
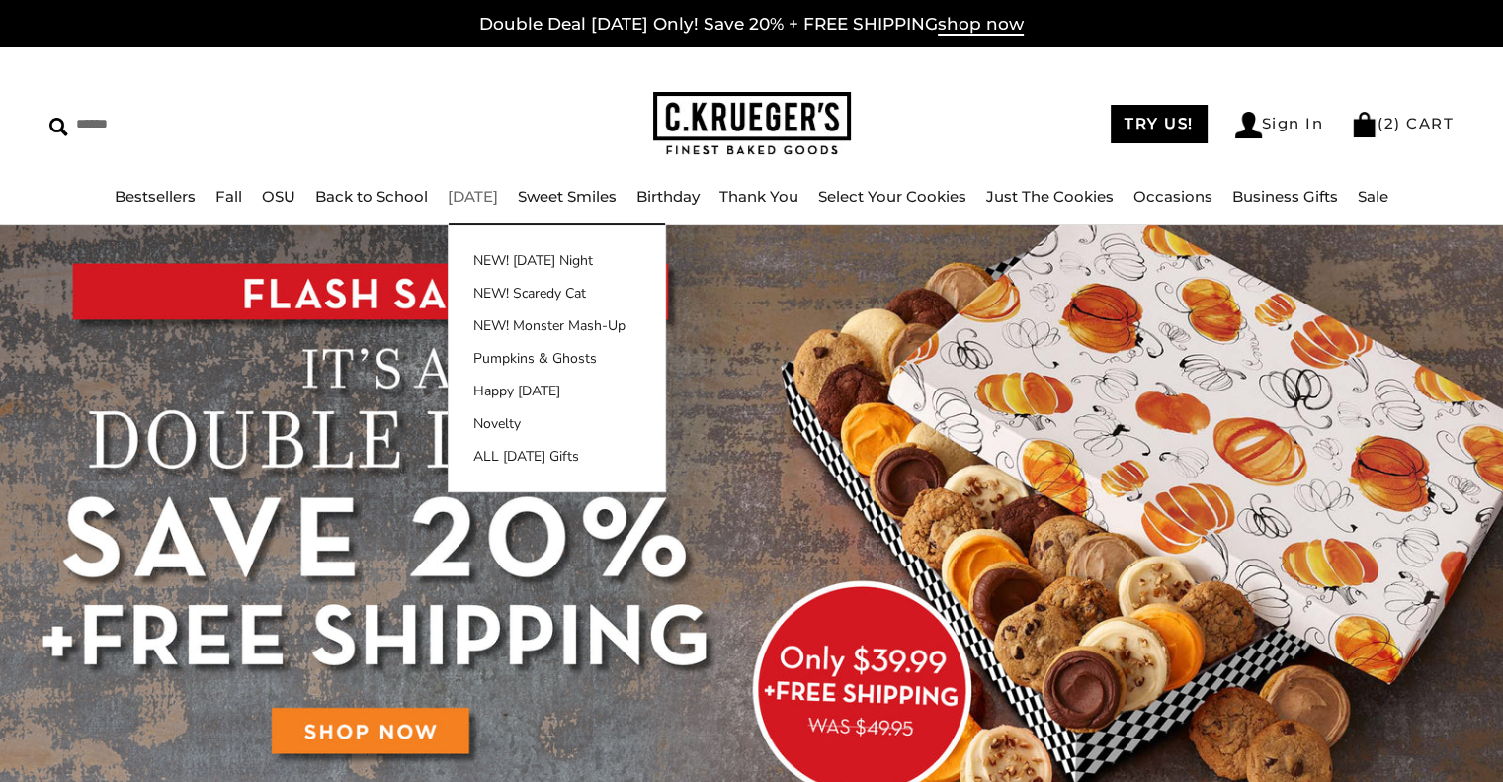
click at [462, 204] on link "[DATE]" at bounding box center [473, 196] width 50 height 19
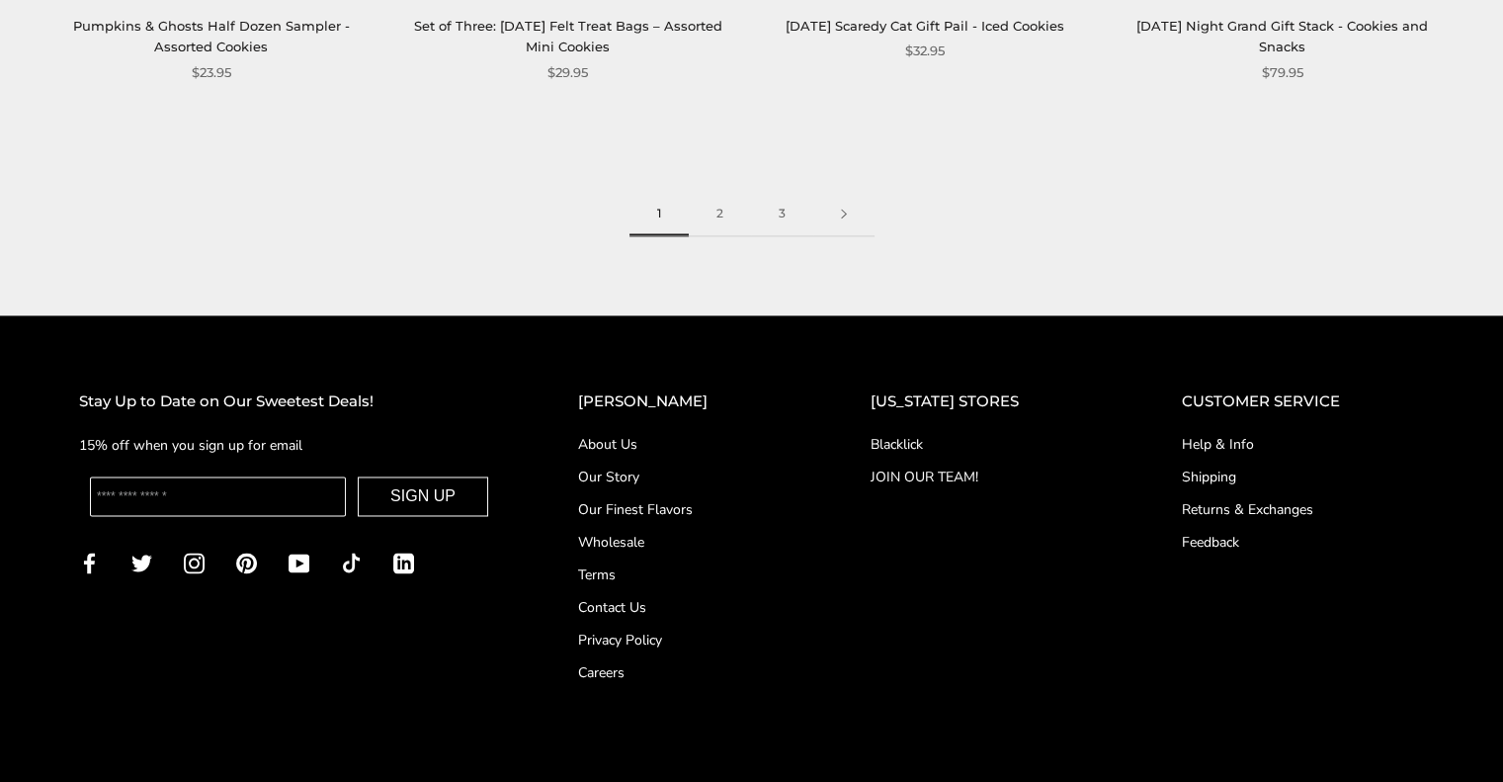
scroll to position [2668, 0]
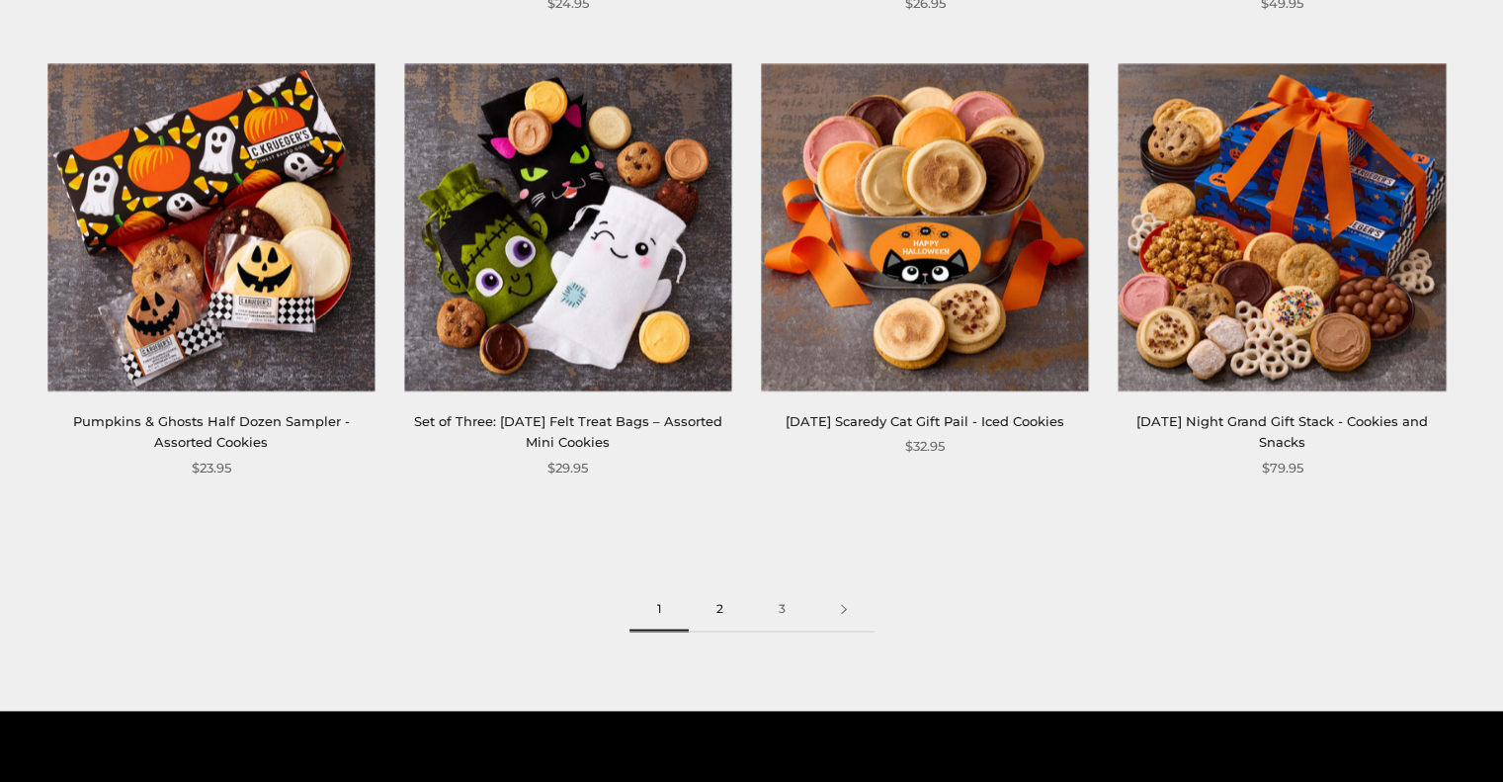
click at [730, 612] on link "2" at bounding box center [720, 609] width 62 height 44
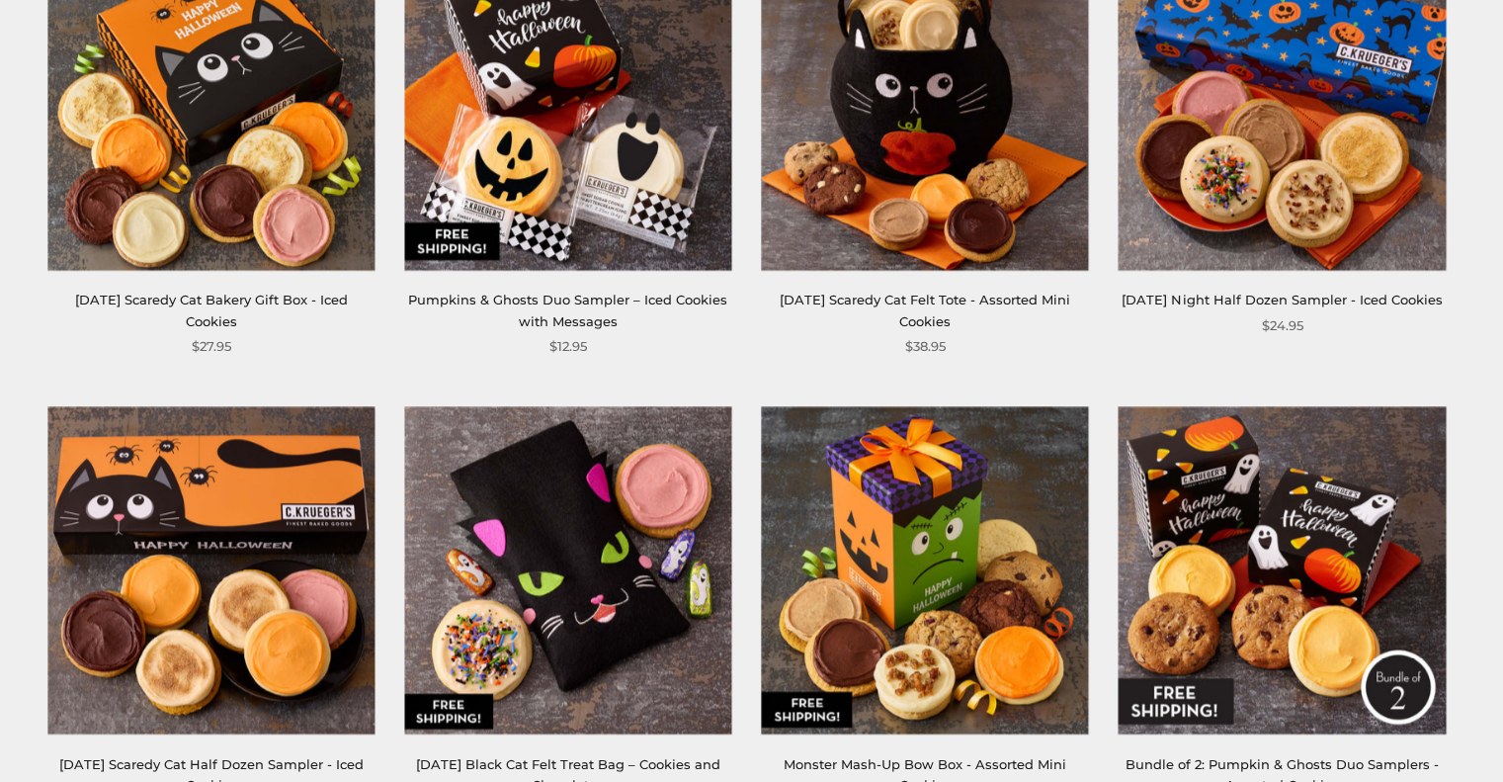
scroll to position [2569, 0]
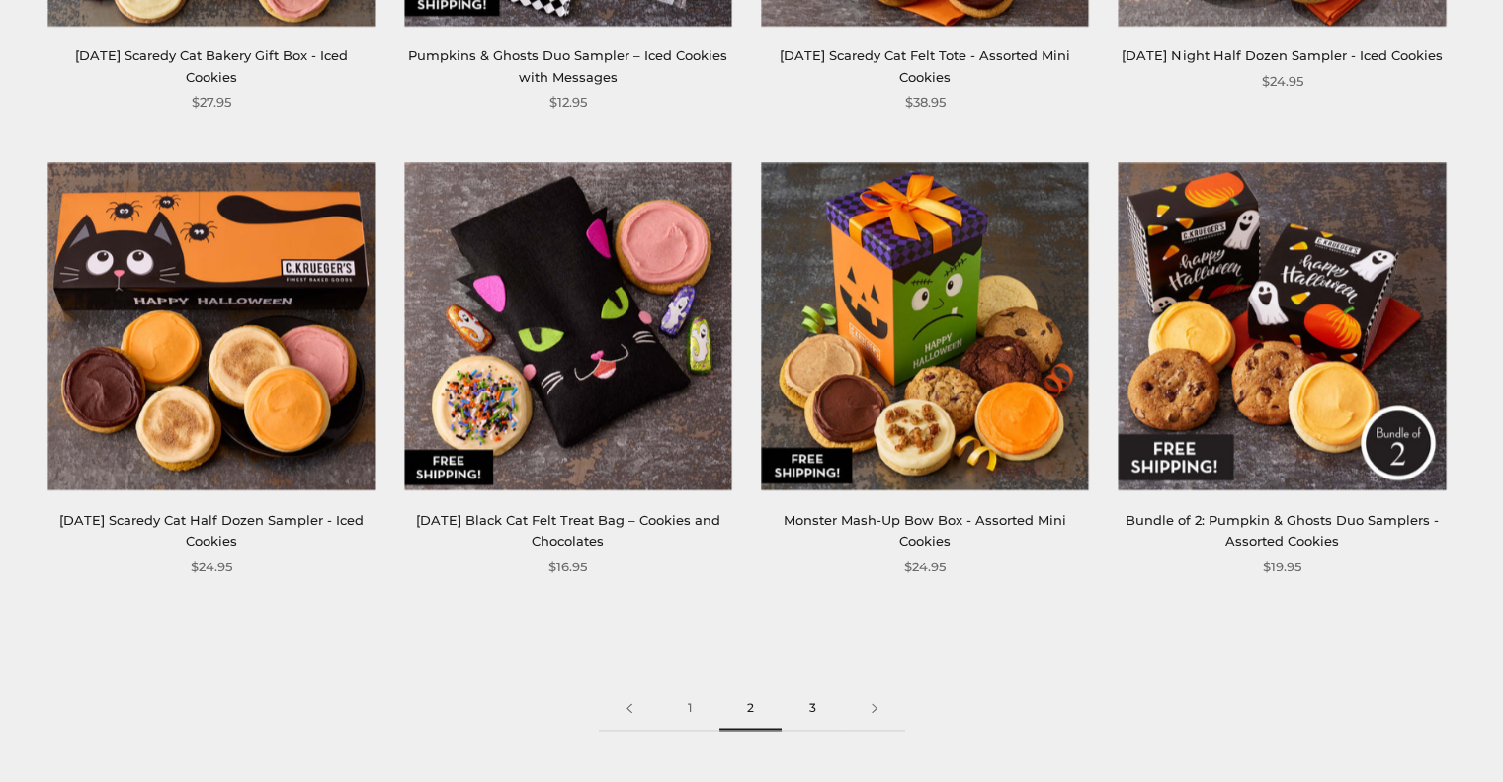
click at [816, 721] on link "3" at bounding box center [813, 708] width 62 height 44
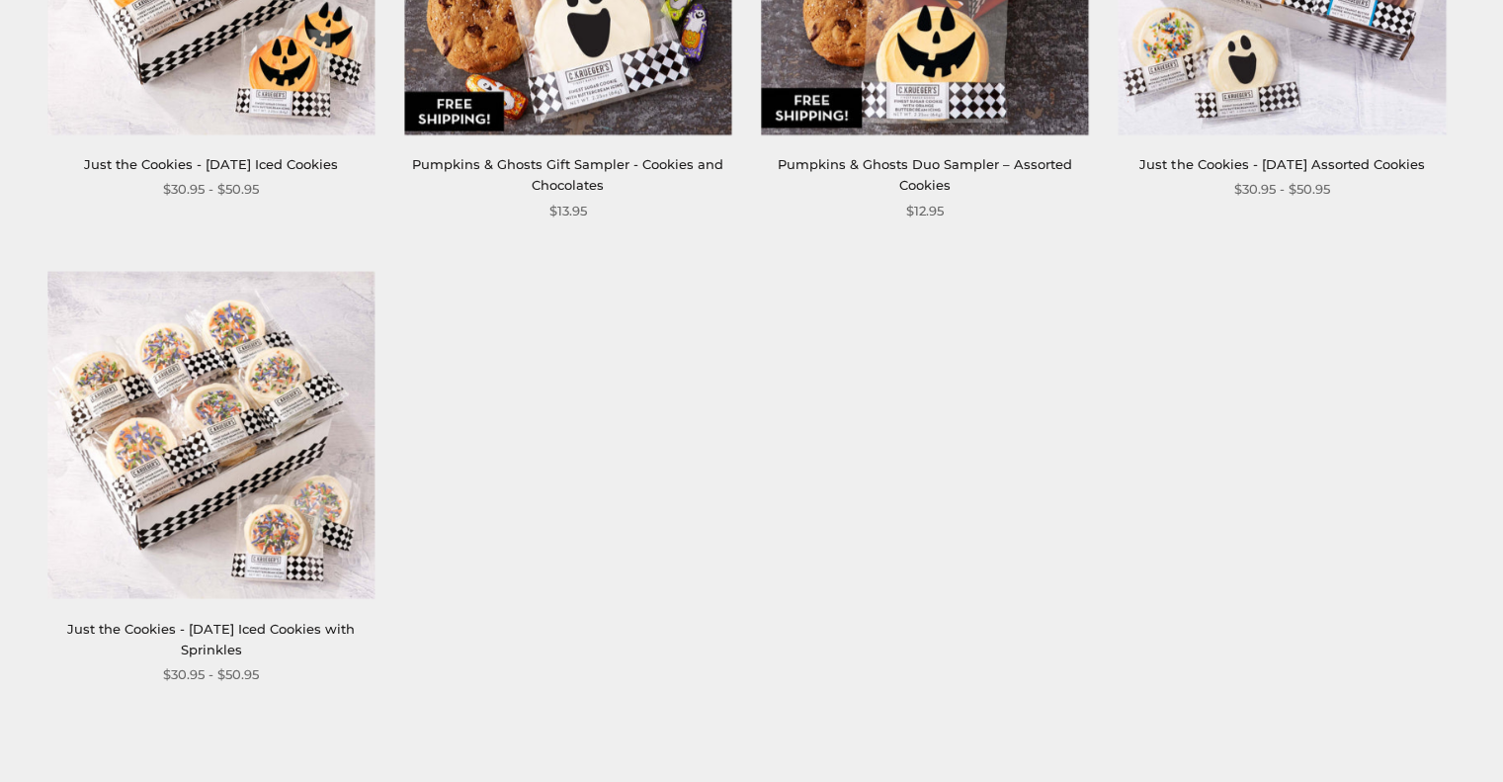
scroll to position [1680, 0]
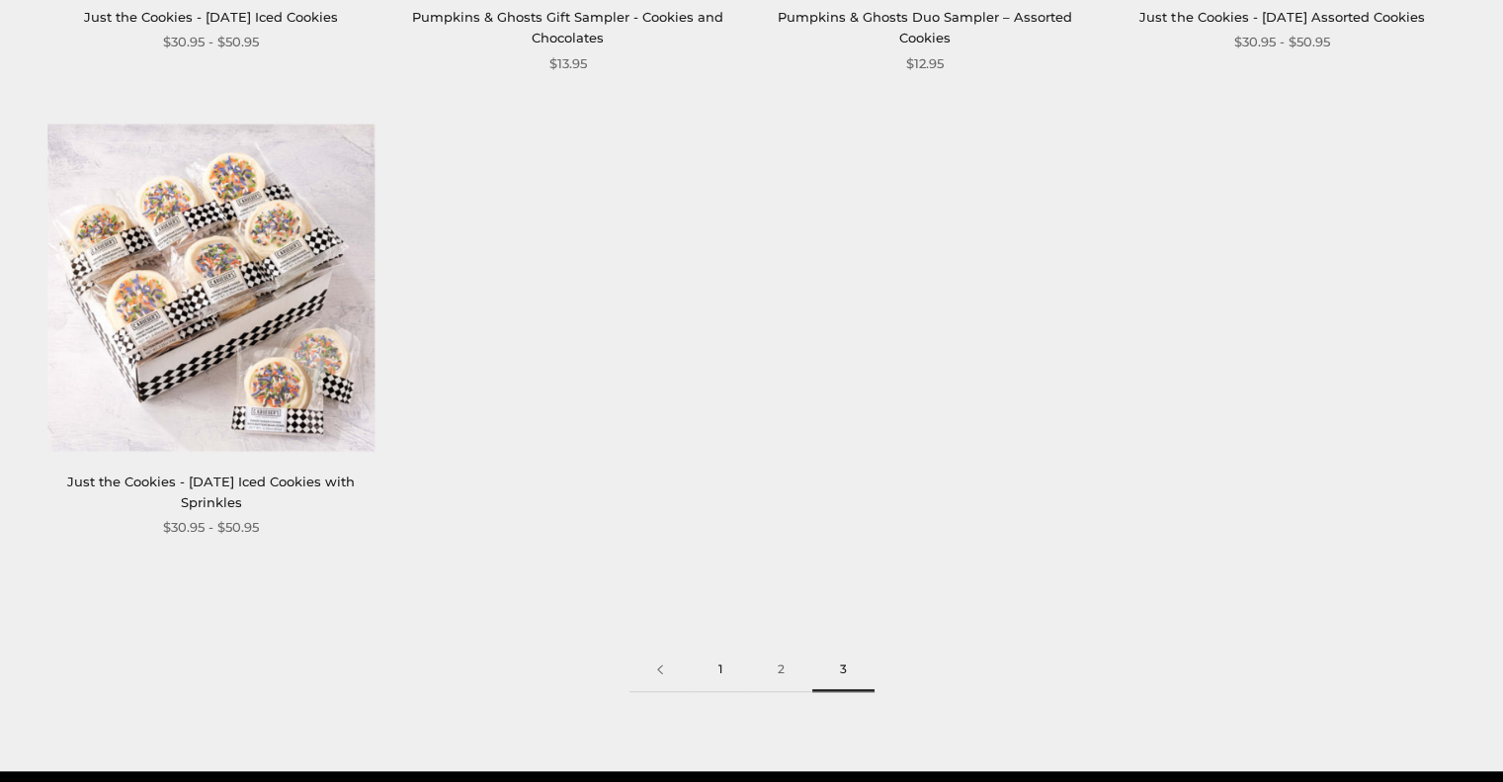
click at [731, 671] on link "1" at bounding box center [720, 669] width 59 height 44
